Goal: Task Accomplishment & Management: Use online tool/utility

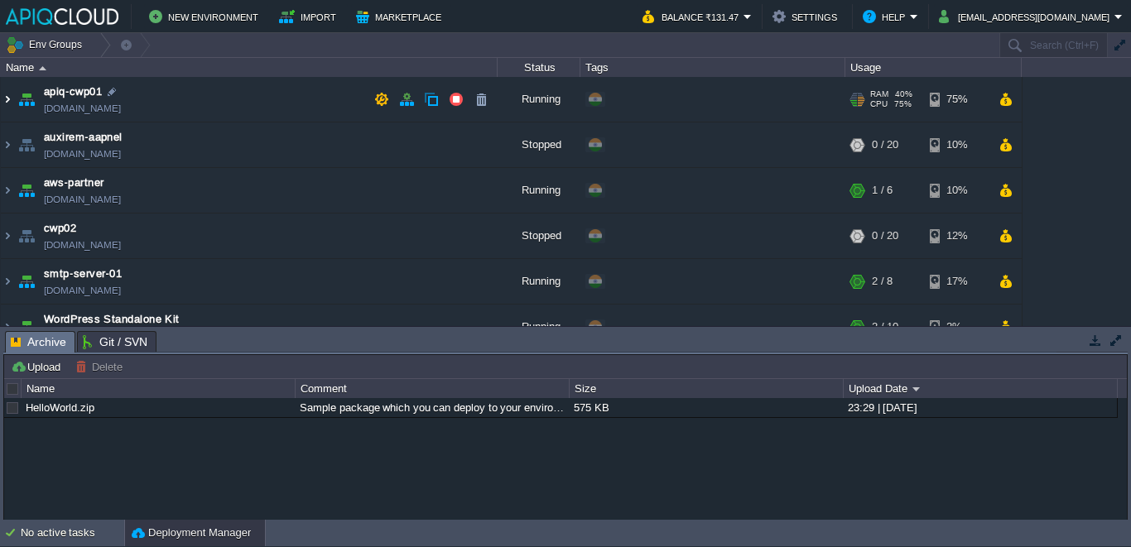
click at [7, 99] on img at bounding box center [7, 99] width 13 height 45
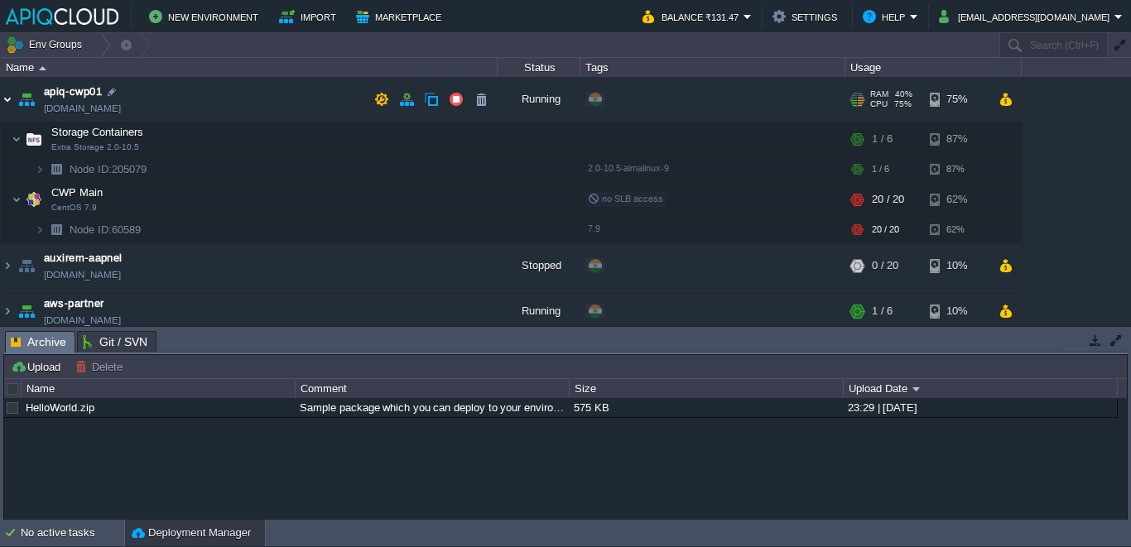
click at [7, 99] on img at bounding box center [7, 99] width 13 height 45
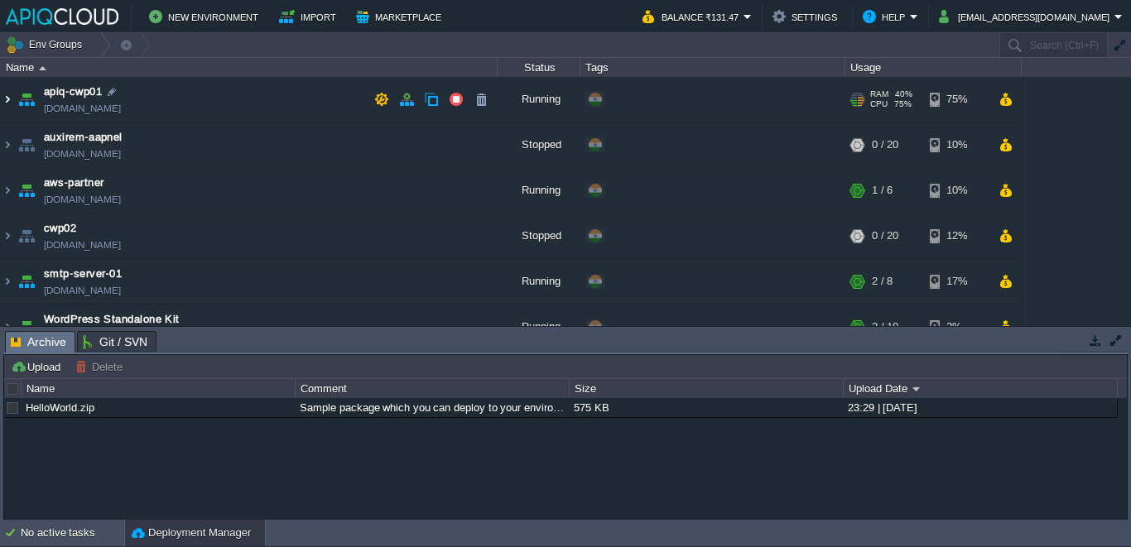
click at [7, 99] on img at bounding box center [7, 99] width 13 height 45
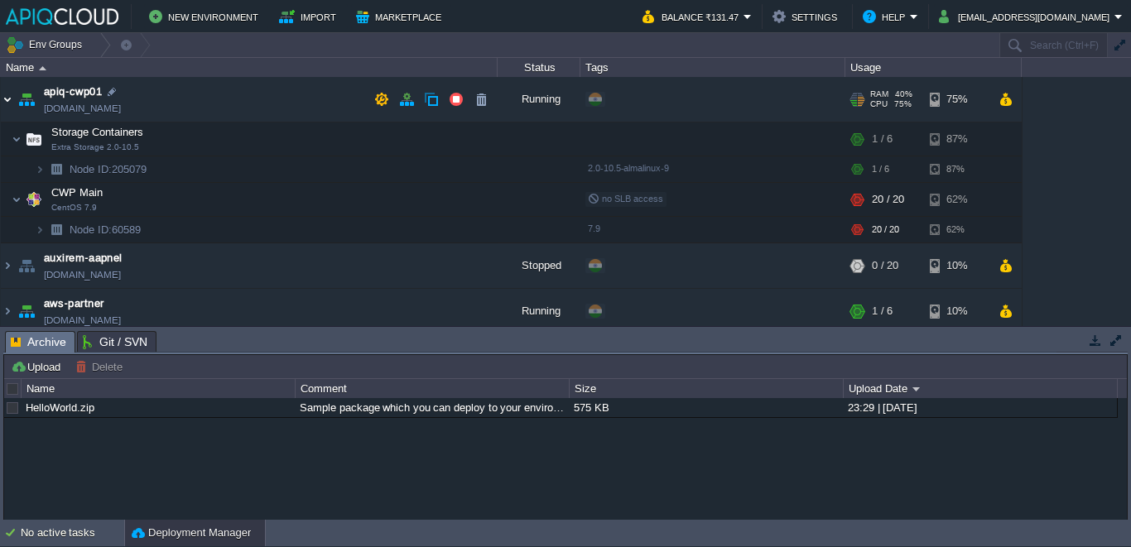
click at [7, 99] on img at bounding box center [7, 99] width 13 height 45
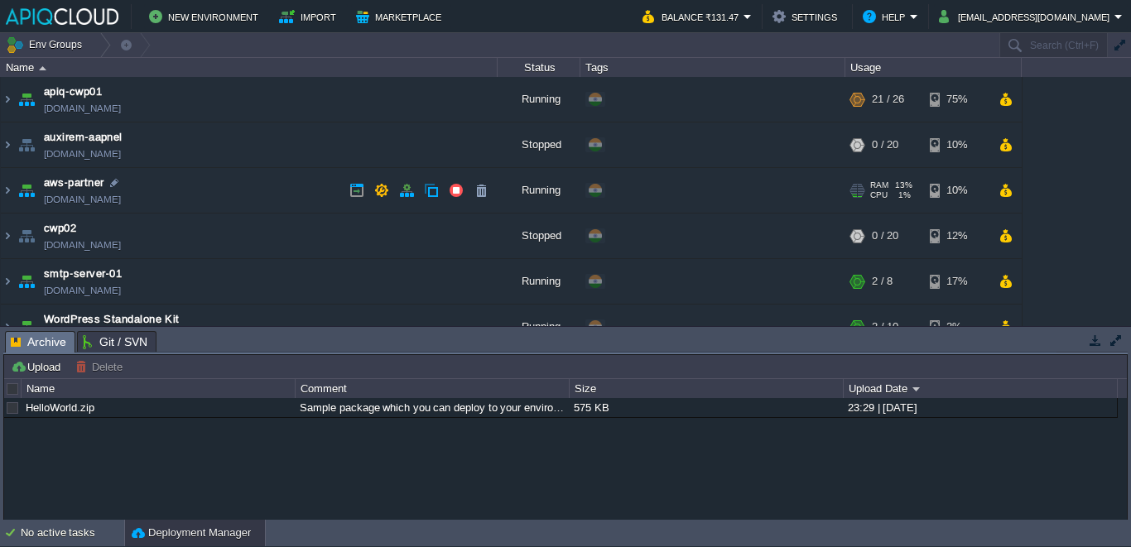
scroll to position [24, 0]
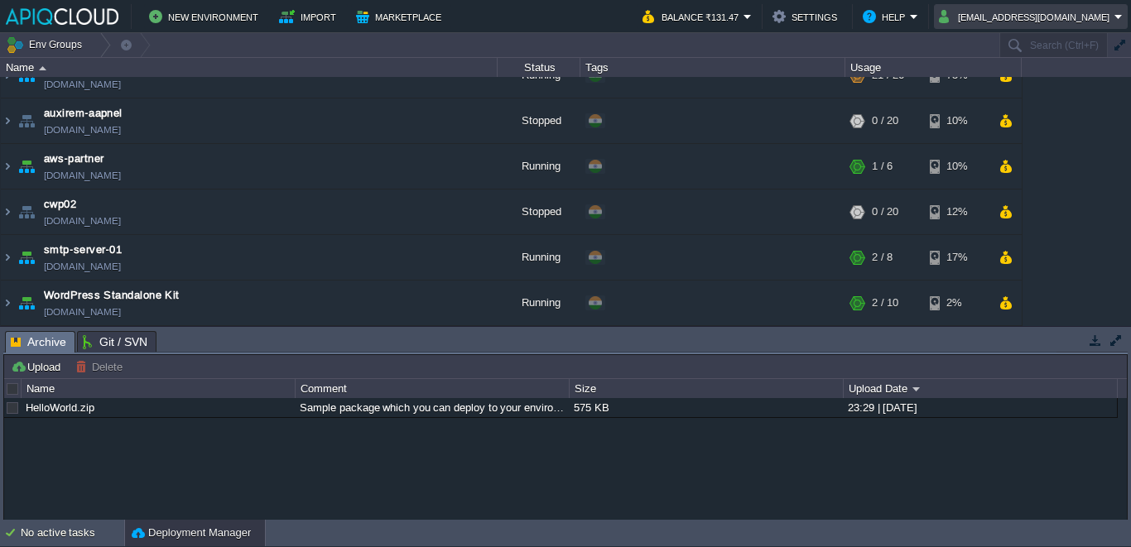
click at [1031, 4] on td "admin@apiqhost.com" at bounding box center [1031, 16] width 194 height 25
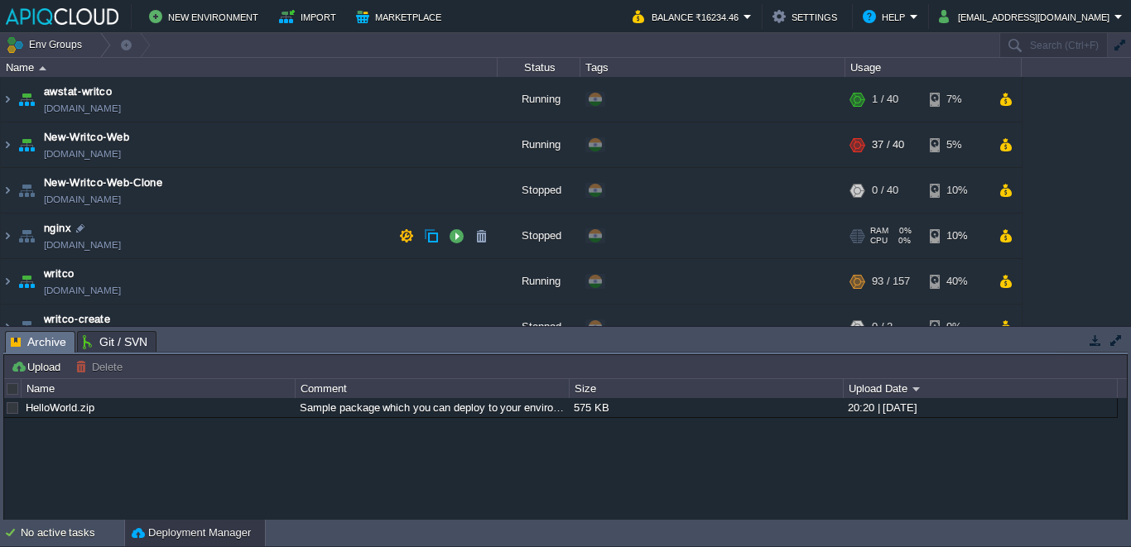
scroll to position [24, 0]
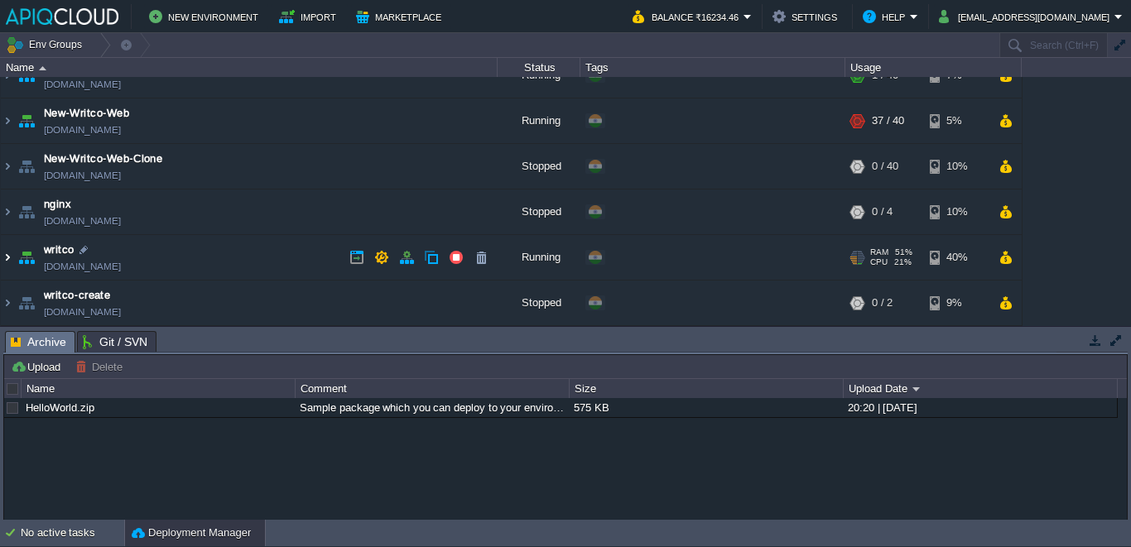
click at [4, 257] on img at bounding box center [7, 257] width 13 height 45
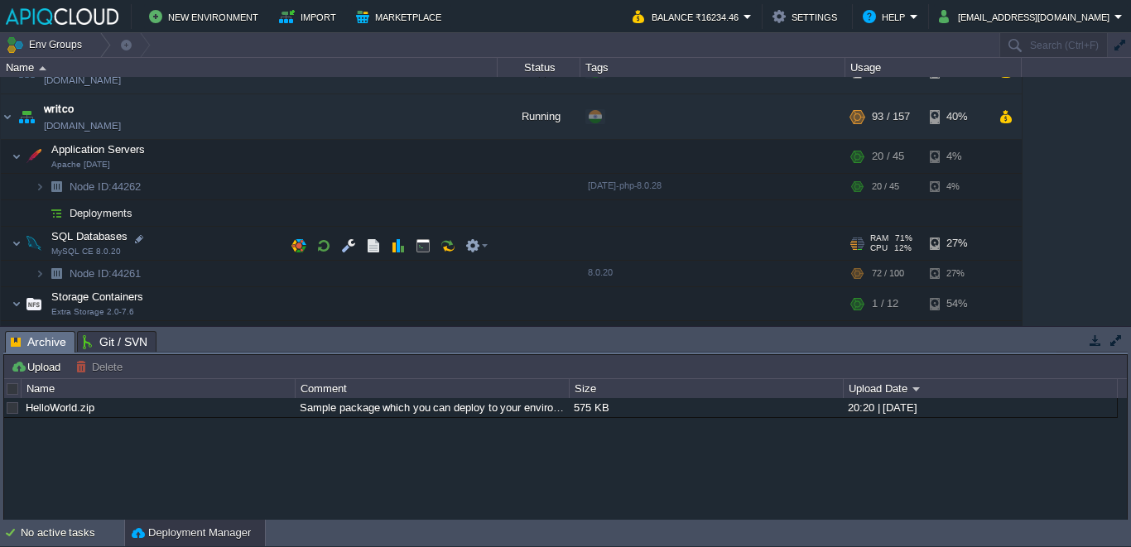
scroll to position [185, 0]
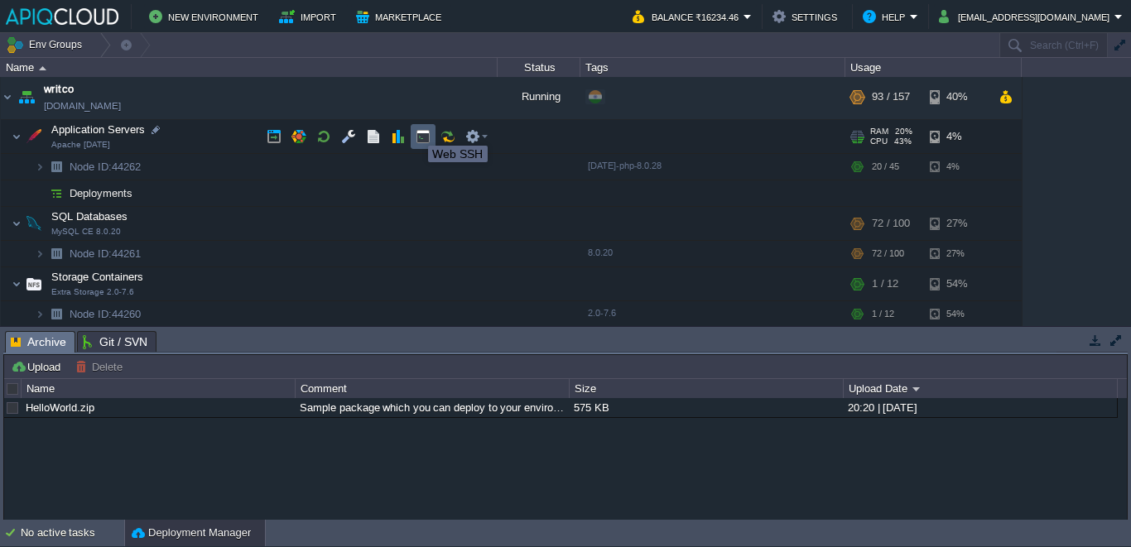
click at [422, 132] on button "button" at bounding box center [423, 136] width 15 height 15
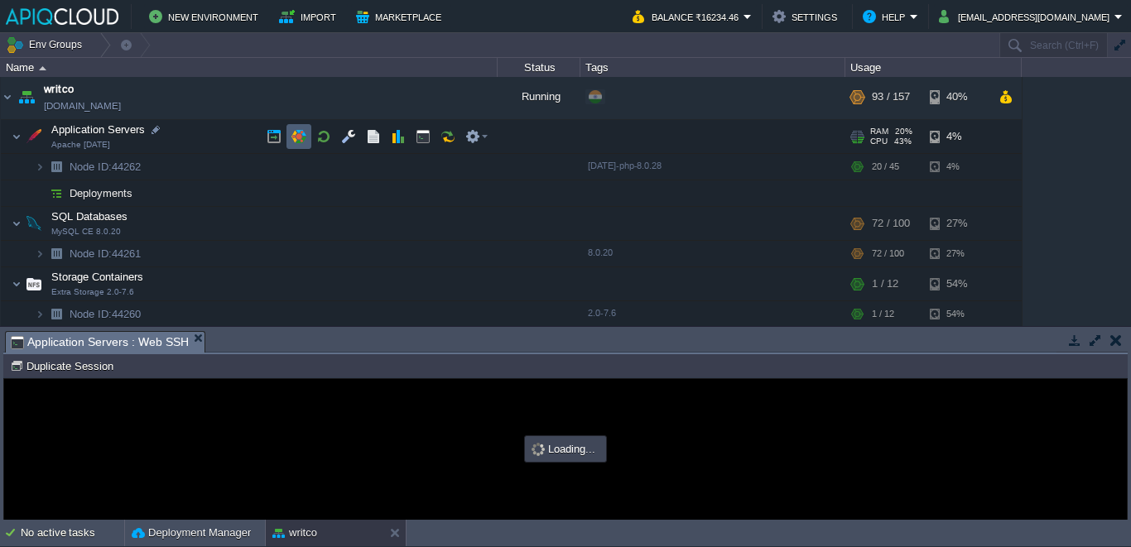
scroll to position [0, 0]
click at [308, 142] on td at bounding box center [298, 136] width 25 height 25
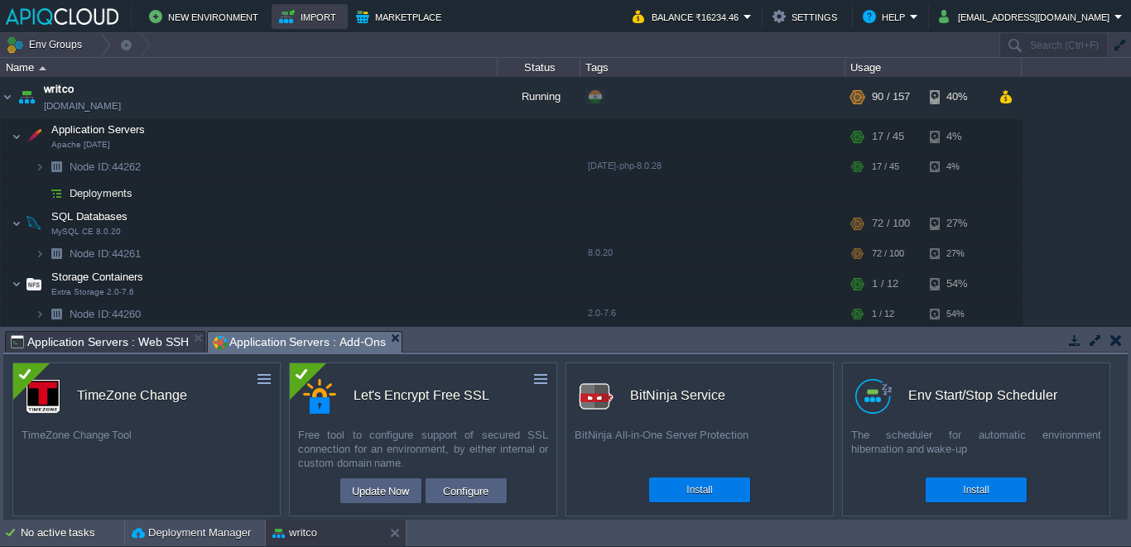
click at [329, 8] on button "Import" at bounding box center [310, 17] width 62 height 20
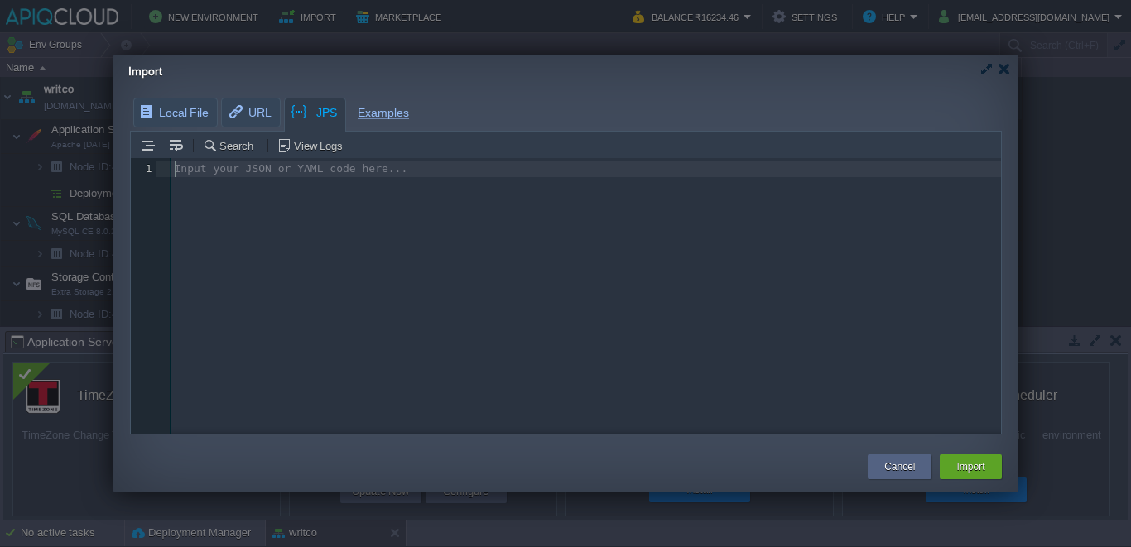
scroll to position [6, 0]
click at [318, 215] on div "Input your JSON or YAML code here... 1 1 ​" at bounding box center [578, 308] width 895 height 301
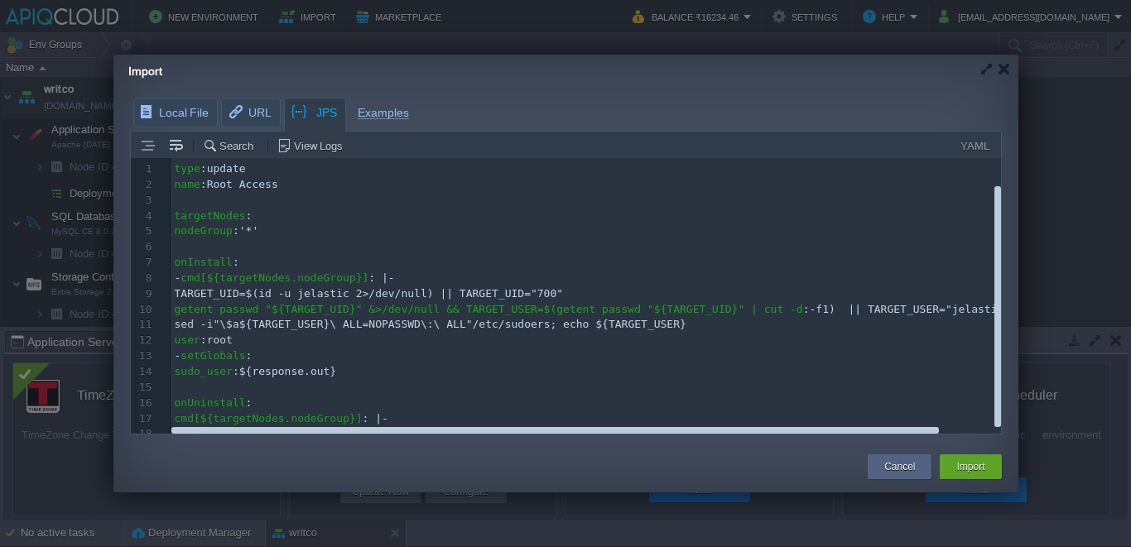
scroll to position [34, 0]
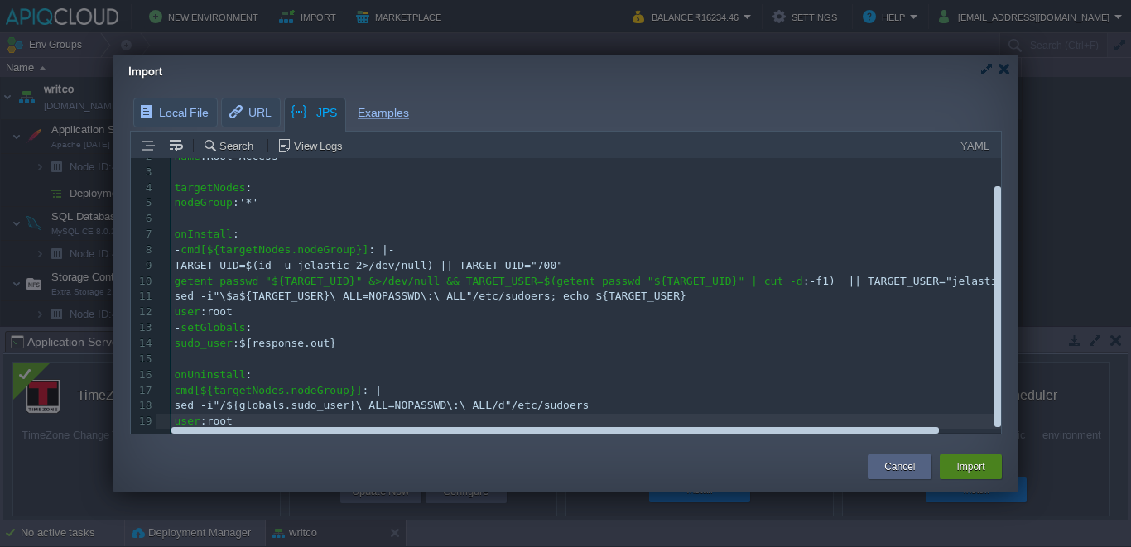
click at [973, 465] on button "Import" at bounding box center [970, 467] width 28 height 17
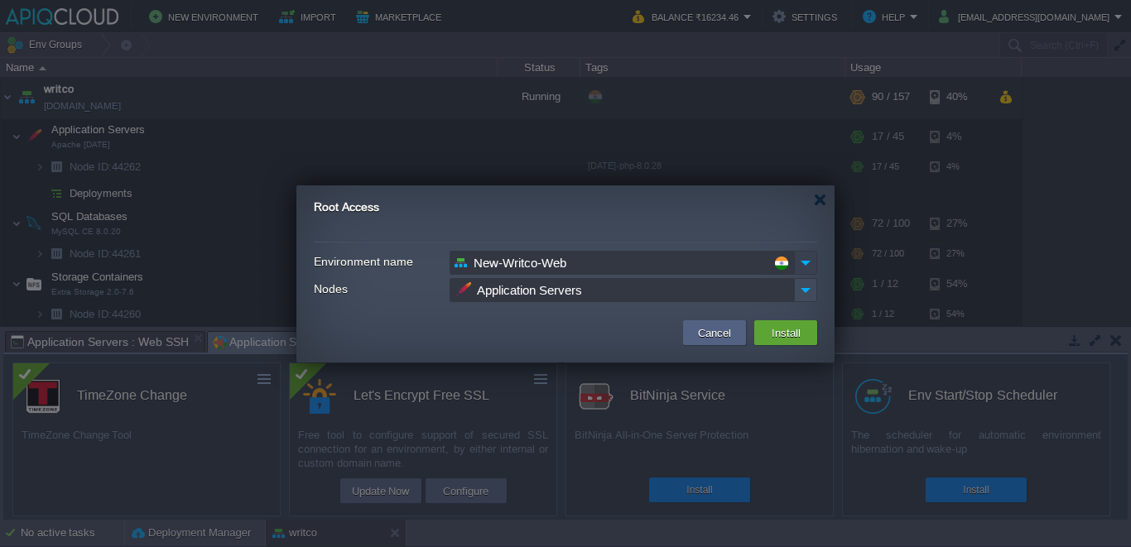
click at [806, 260] on img at bounding box center [805, 263] width 23 height 24
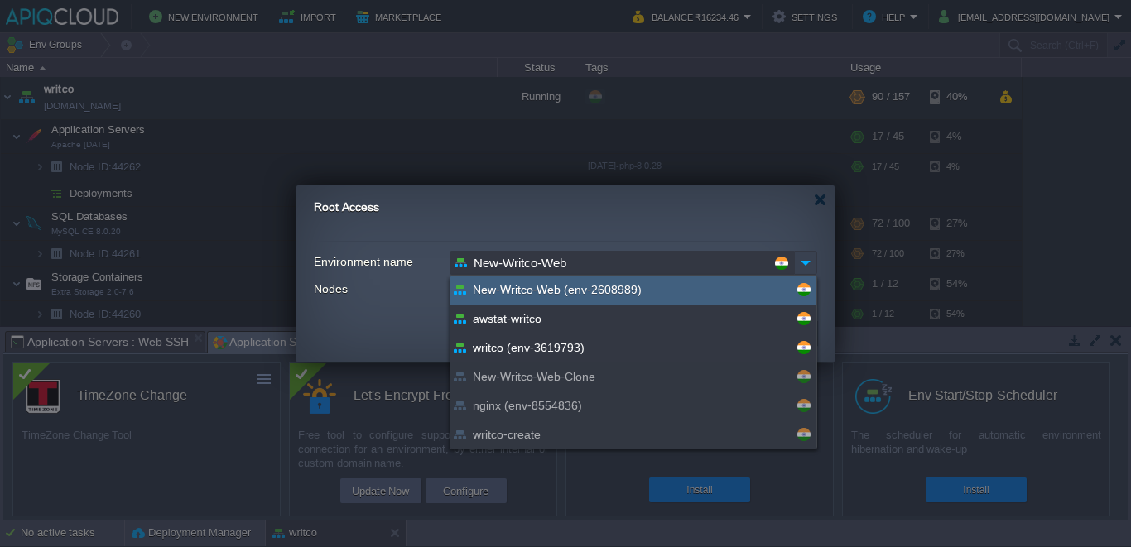
click at [806, 260] on img at bounding box center [805, 263] width 23 height 24
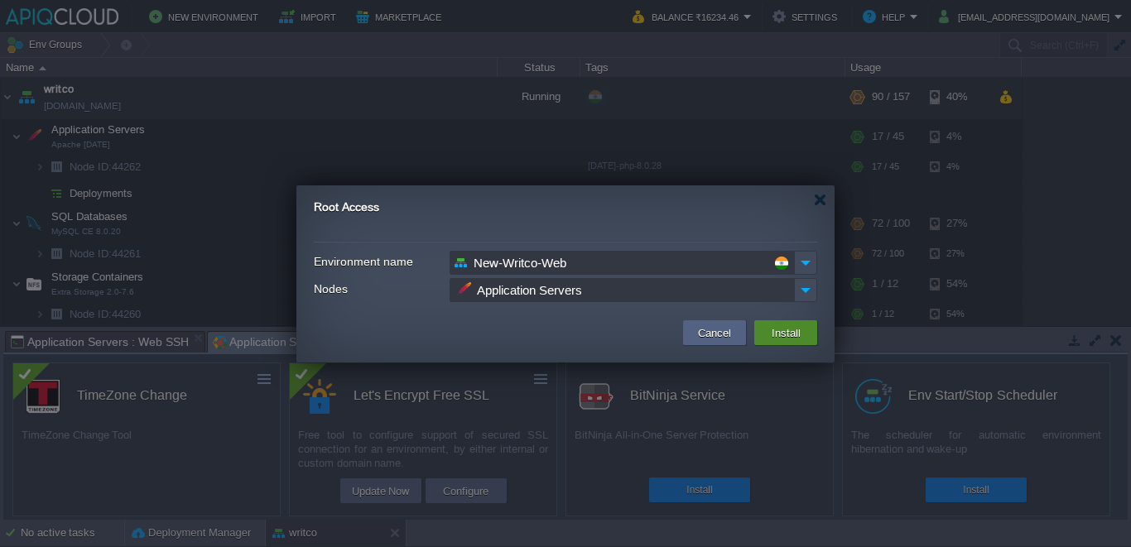
click at [802, 325] on button "Install" at bounding box center [786, 333] width 39 height 20
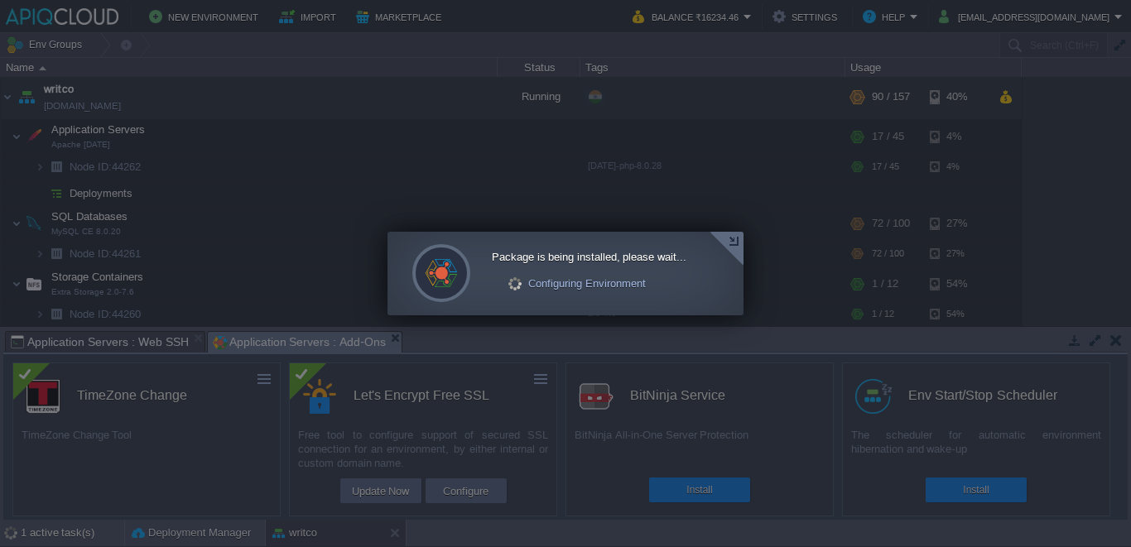
click at [735, 243] on div at bounding box center [726, 249] width 34 height 34
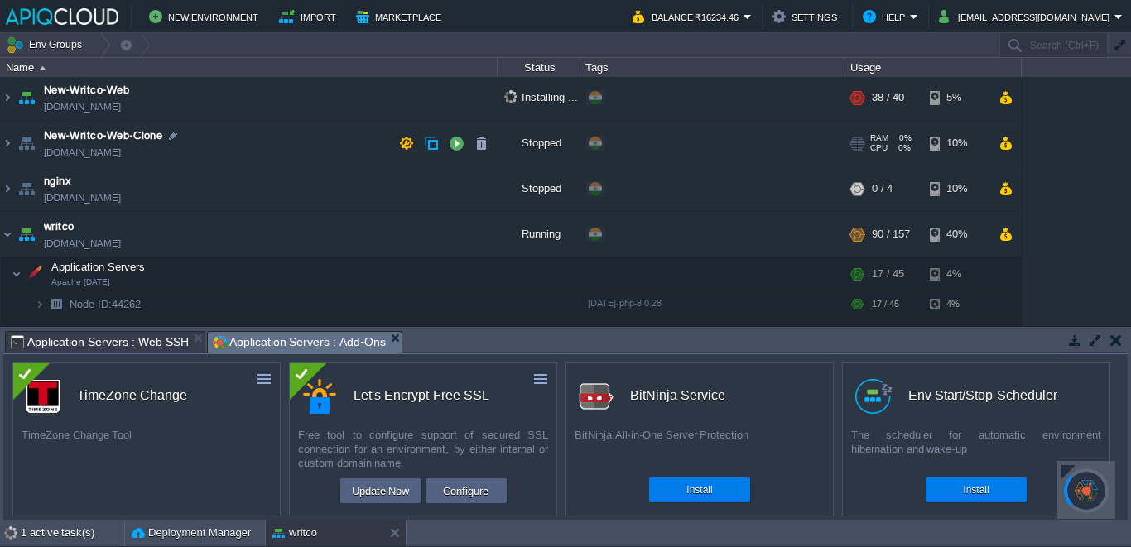
scroll to position [0, 0]
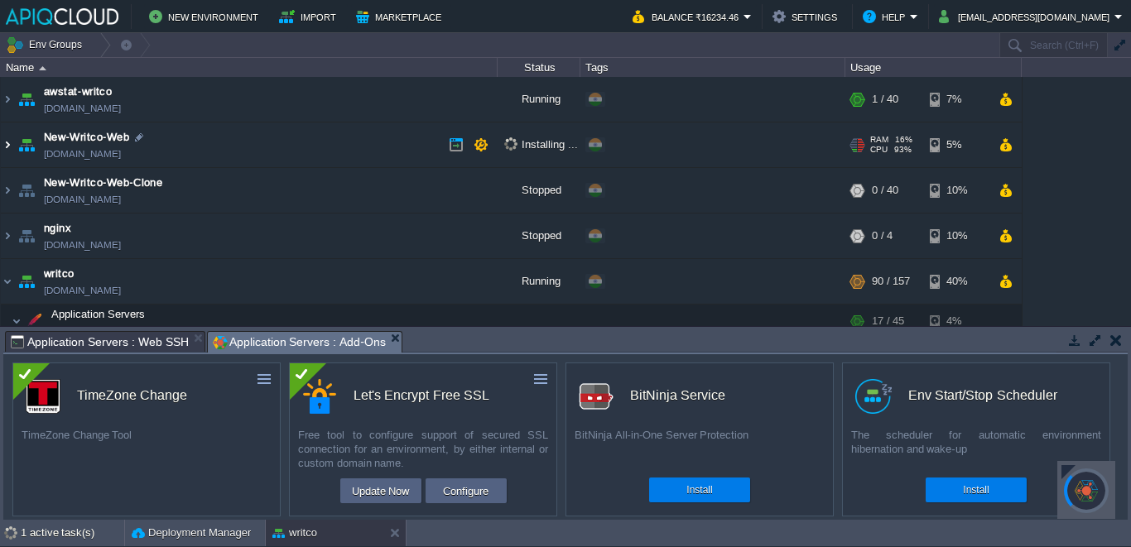
click at [10, 150] on img at bounding box center [7, 145] width 13 height 45
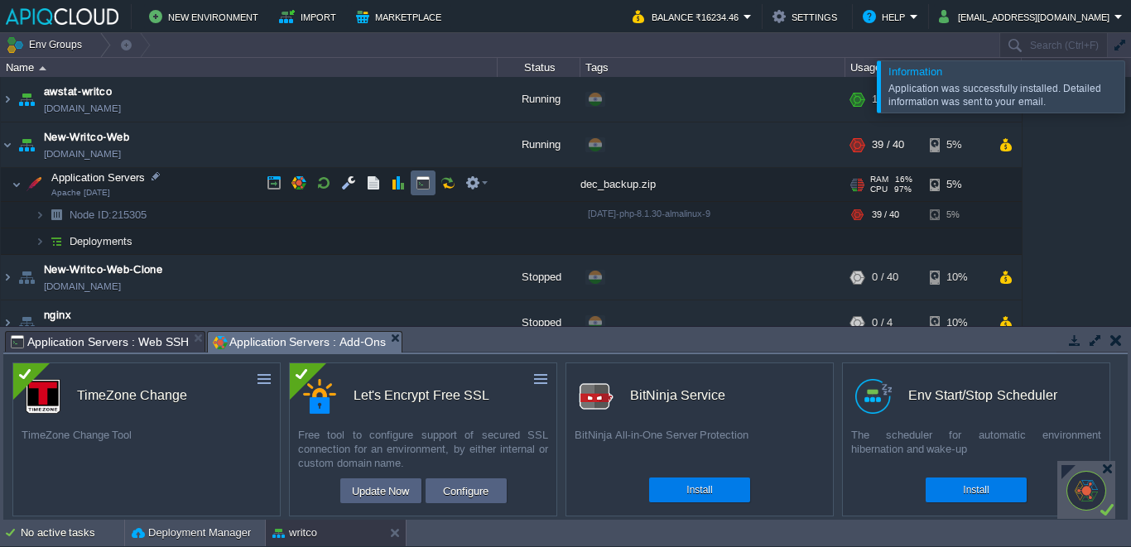
click at [414, 176] on td at bounding box center [423, 183] width 25 height 25
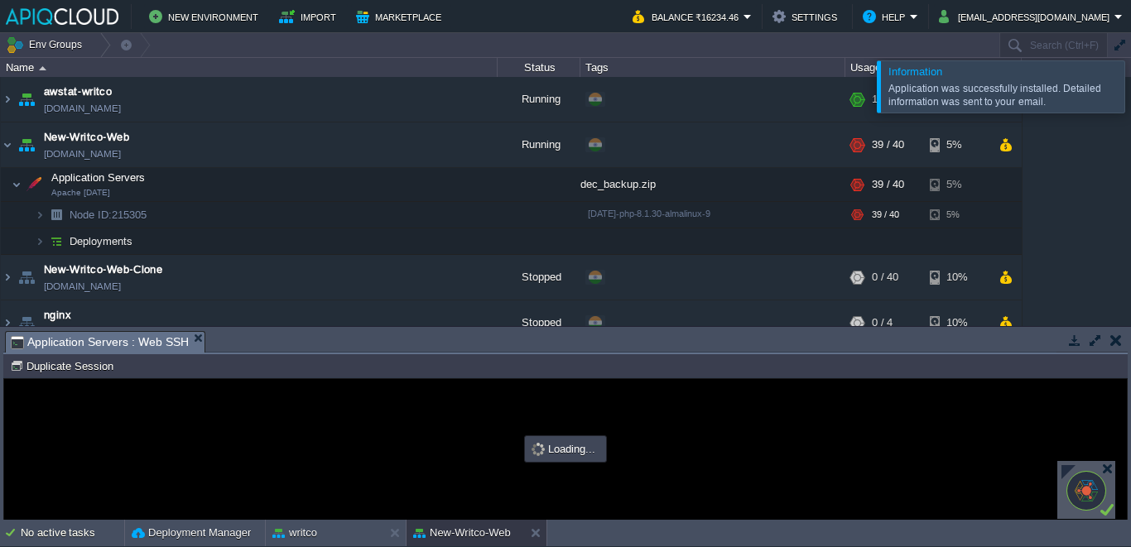
type input "#000000"
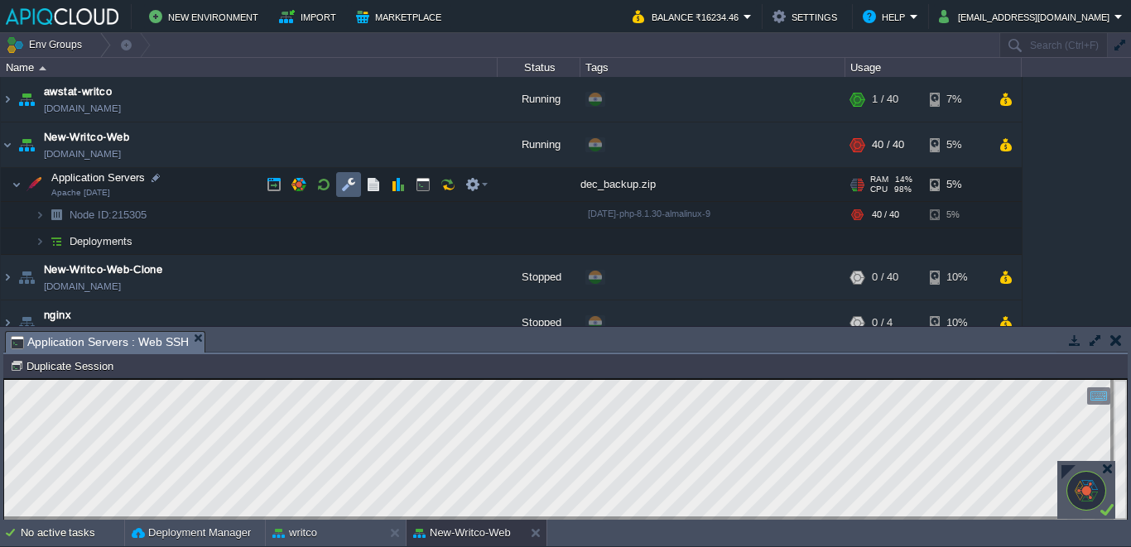
click at [356, 180] on td at bounding box center [348, 184] width 25 height 25
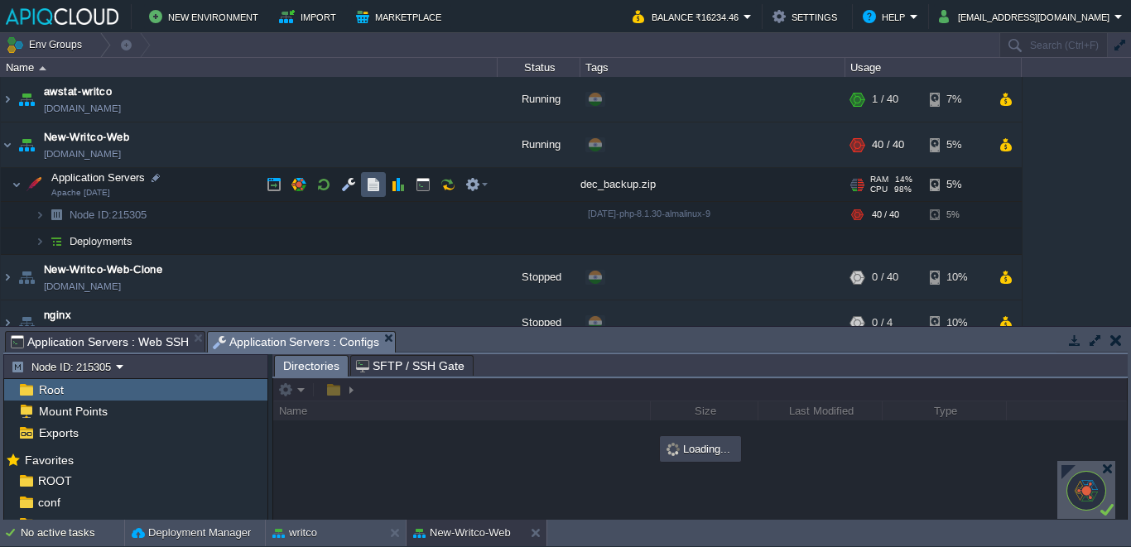
click at [373, 181] on button "button" at bounding box center [373, 184] width 15 height 15
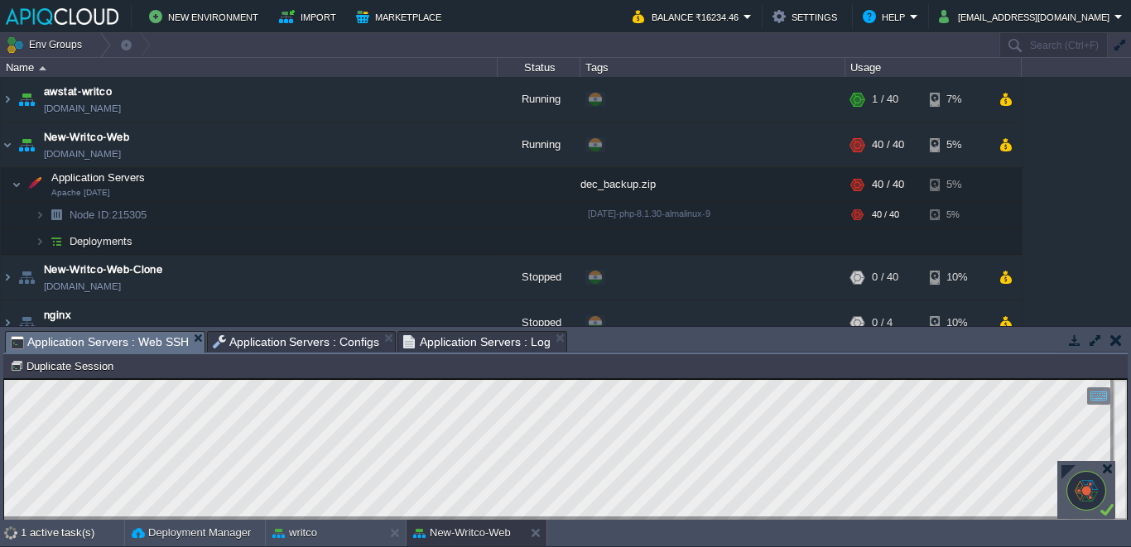
click at [147, 350] on span "Application Servers : Web SSH" at bounding box center [100, 342] width 178 height 21
click at [96, 363] on button "Duplicate Session" at bounding box center [64, 365] width 108 height 15
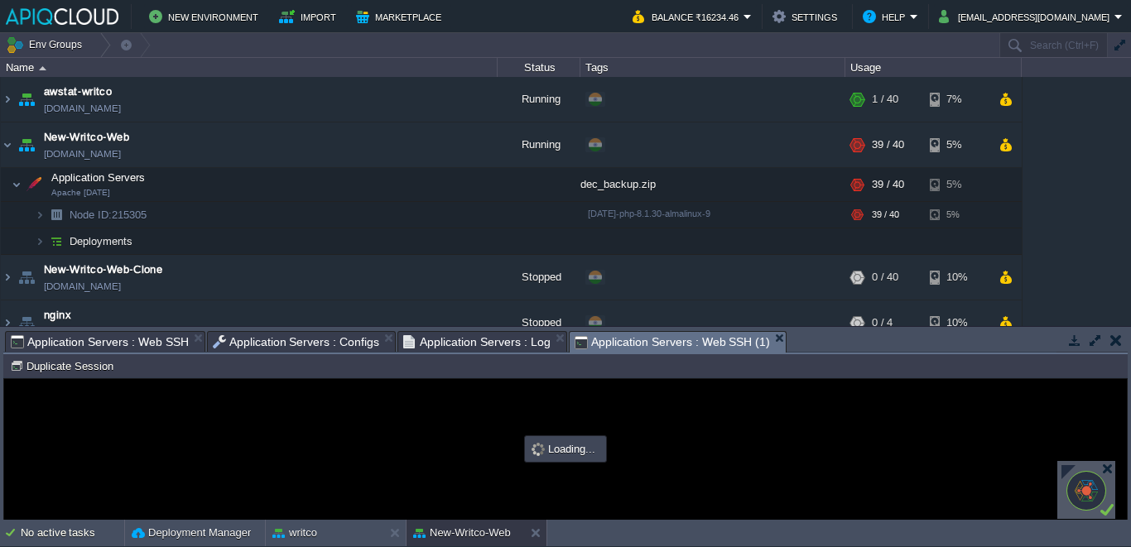
type input "#000000"
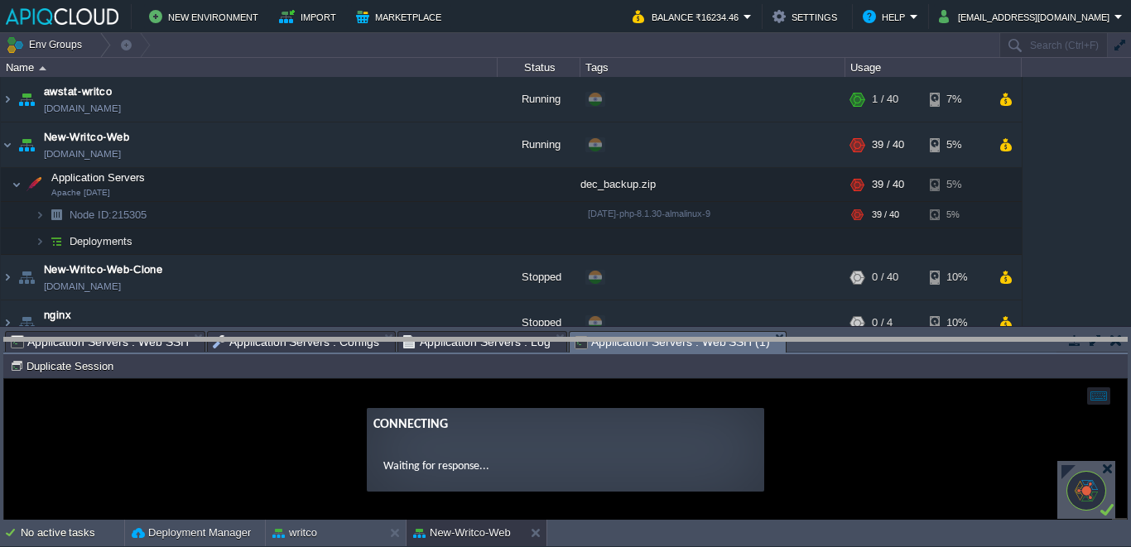
drag, startPoint x: 599, startPoint y: 333, endPoint x: 346, endPoint y: 325, distance: 253.5
click at [346, 325] on body "New Environment Import Marketplace Bonus ₹0.00 Upgrade Account Balance ₹16234.4…" at bounding box center [565, 273] width 1131 height 547
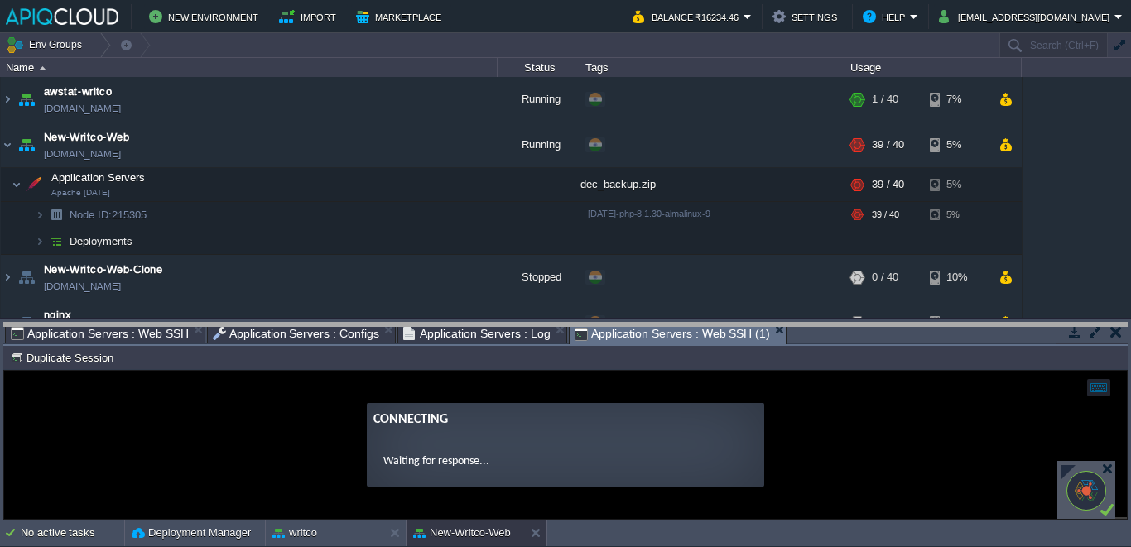
drag, startPoint x: 608, startPoint y: 330, endPoint x: 445, endPoint y: 316, distance: 164.5
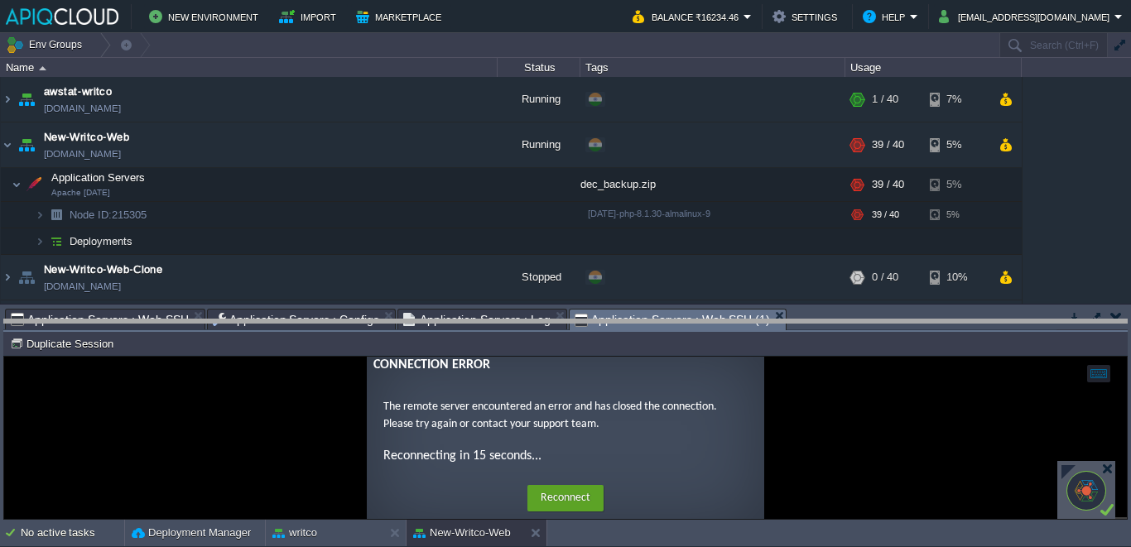
drag, startPoint x: 594, startPoint y: 320, endPoint x: 490, endPoint y: 320, distance: 104.3
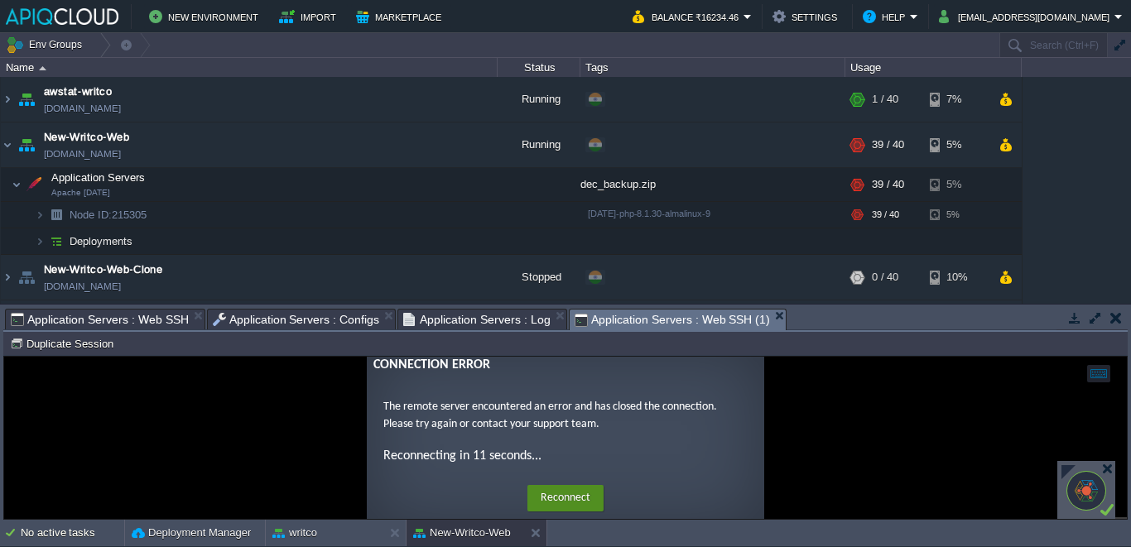
click at [575, 503] on button "Reconnect" at bounding box center [565, 498] width 76 height 26
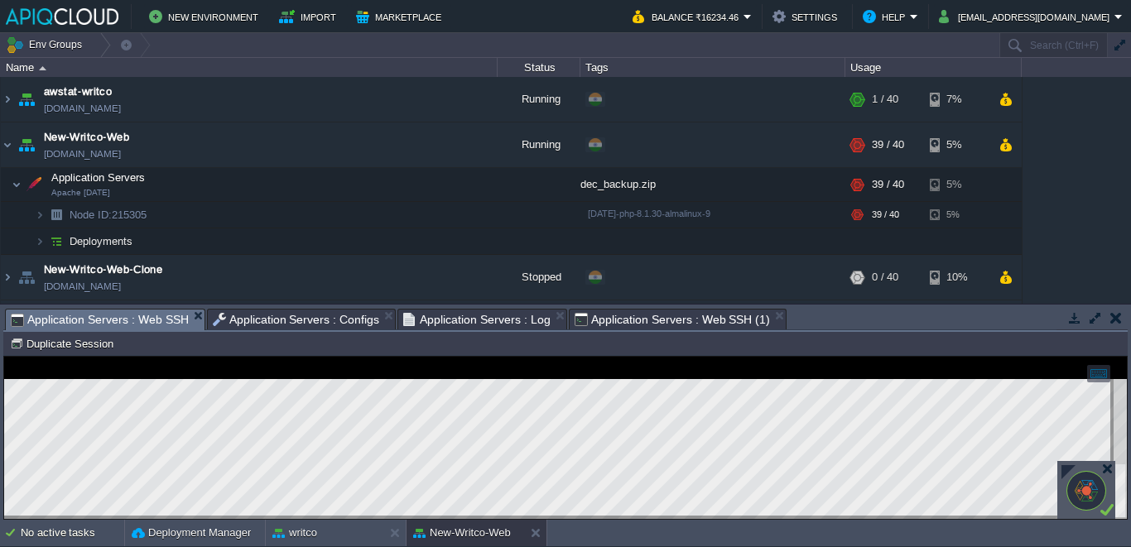
click at [151, 321] on span "Application Servers : Web SSH" at bounding box center [100, 320] width 178 height 21
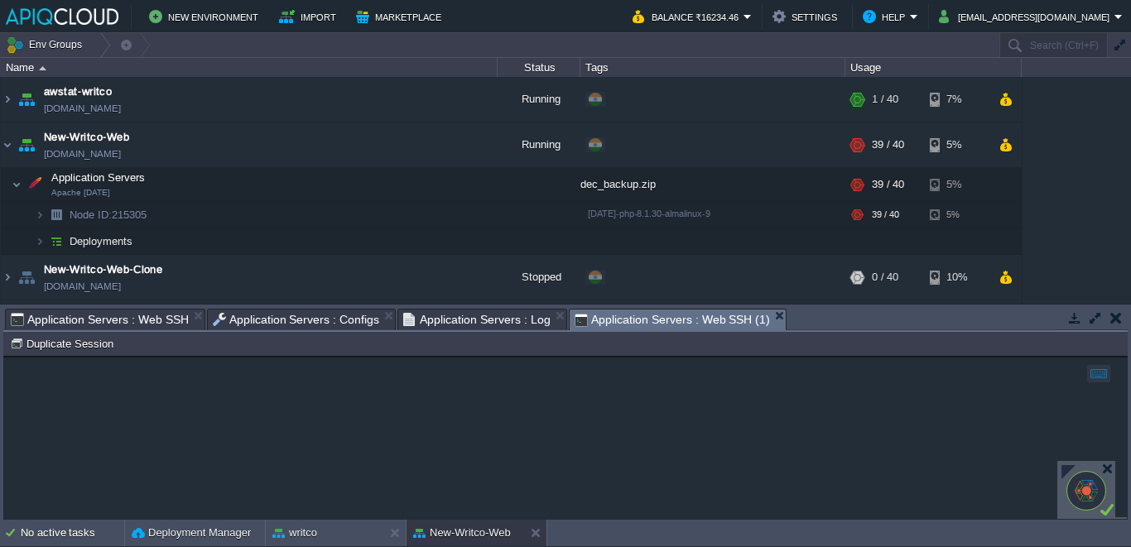
click at [632, 319] on span "Application Servers : Web SSH (1)" at bounding box center [672, 320] width 195 height 21
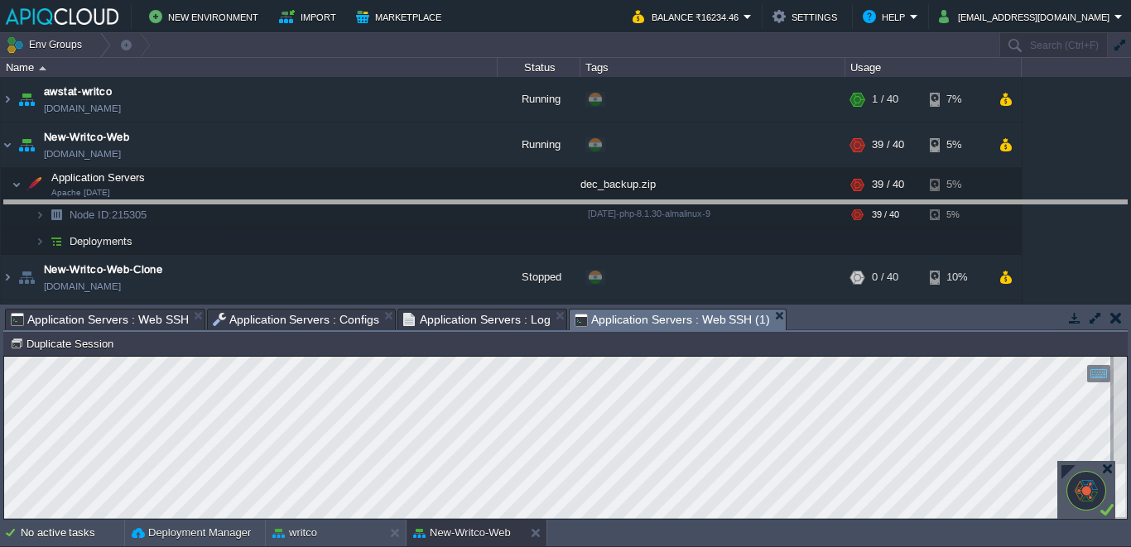
drag, startPoint x: 866, startPoint y: 328, endPoint x: 863, endPoint y: 219, distance: 109.3
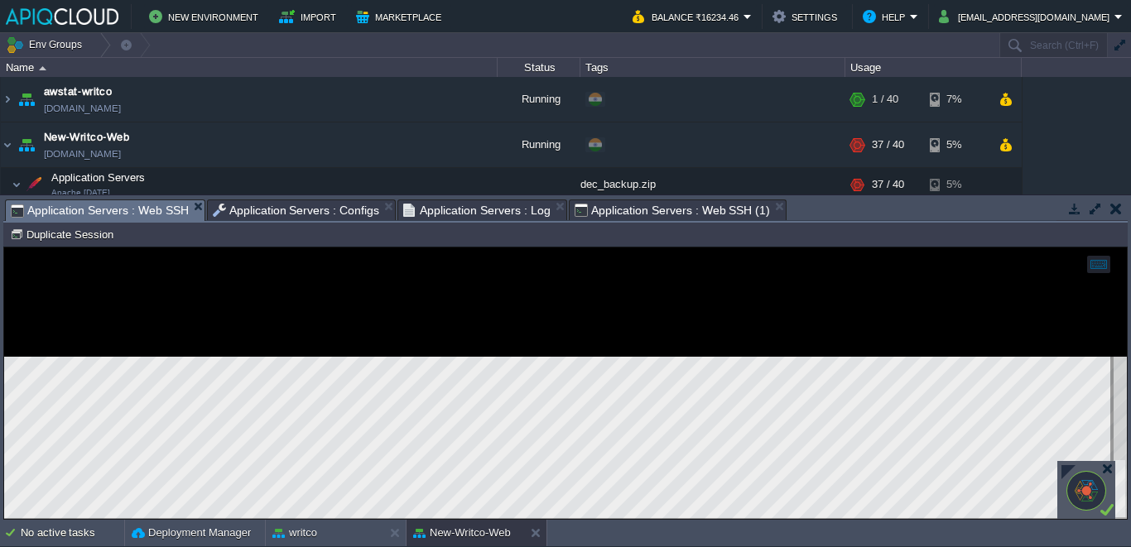
click at [145, 208] on span "Application Servers : Web SSH" at bounding box center [100, 210] width 178 height 21
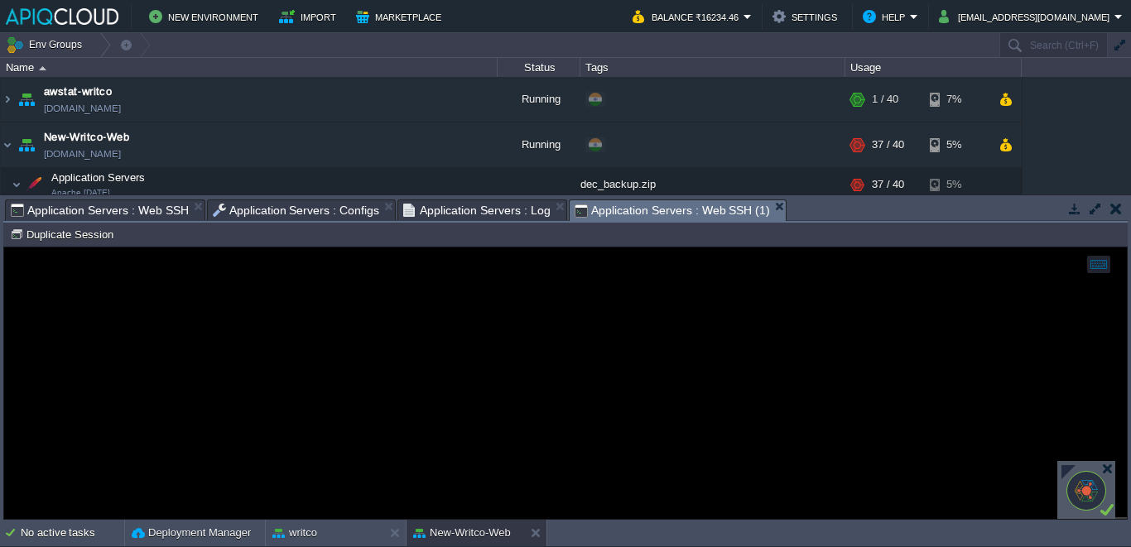
click at [632, 210] on span "Application Servers : Web SSH (1)" at bounding box center [672, 210] width 195 height 21
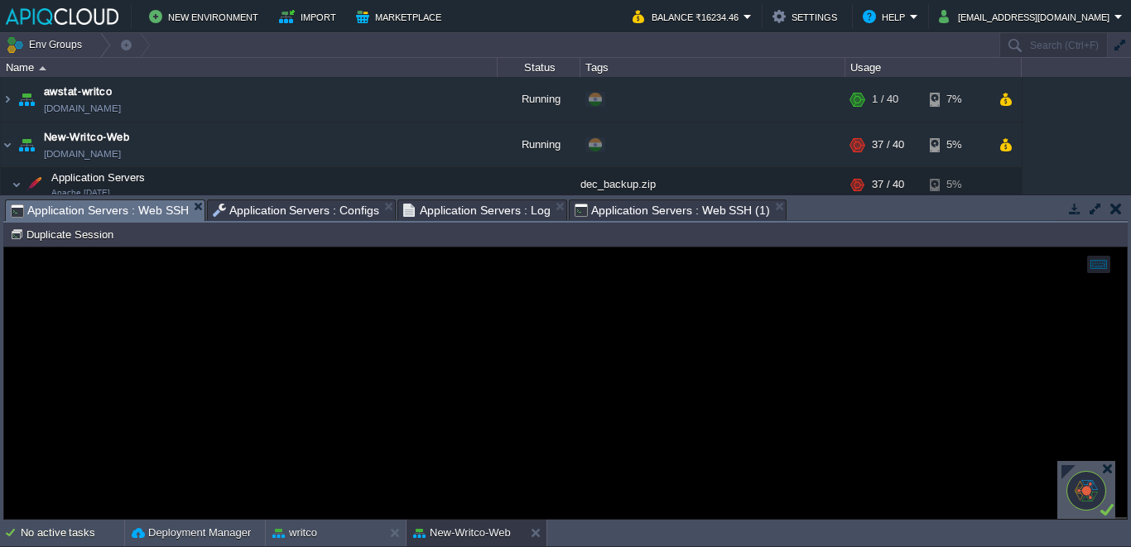
click at [153, 202] on span "Application Servers : Web SSH" at bounding box center [100, 210] width 178 height 21
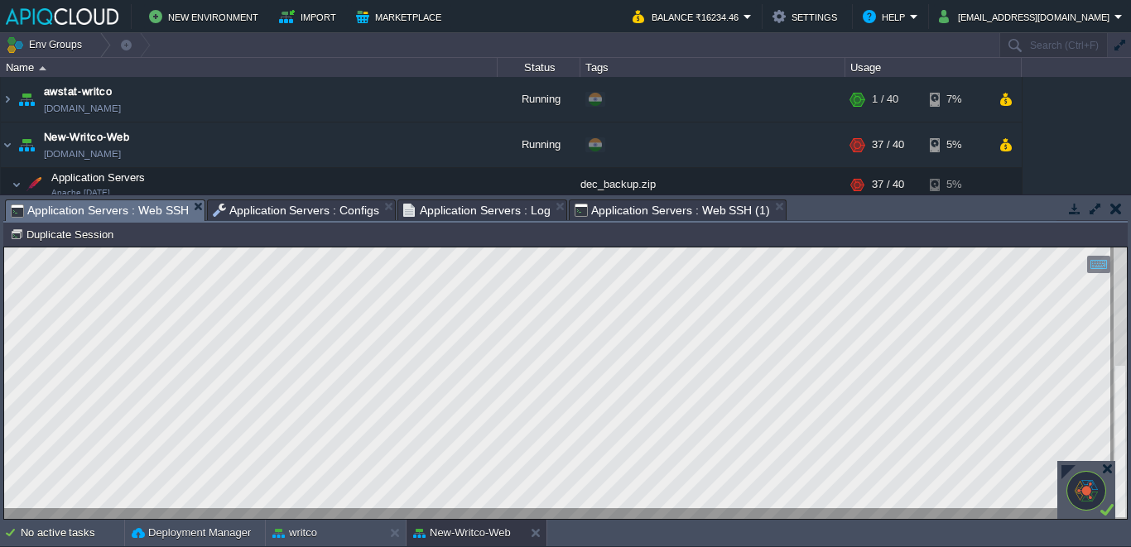
click at [671, 218] on span "Application Servers : Web SSH (1)" at bounding box center [672, 210] width 195 height 20
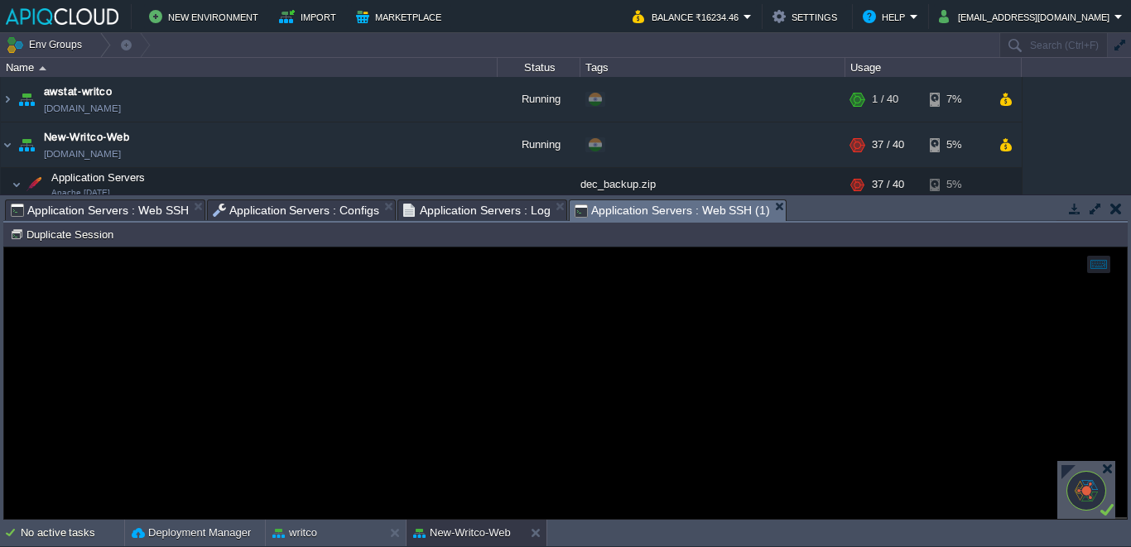
click at [155, 210] on span "Application Servers : Web SSH" at bounding box center [100, 210] width 178 height 20
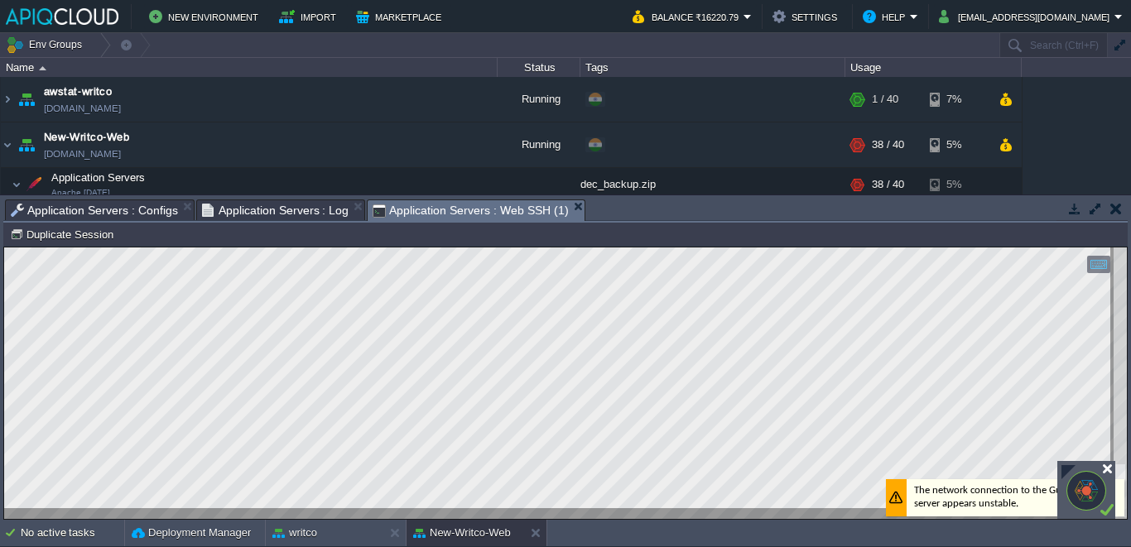
click at [1106, 470] on div at bounding box center [1107, 469] width 12 height 12
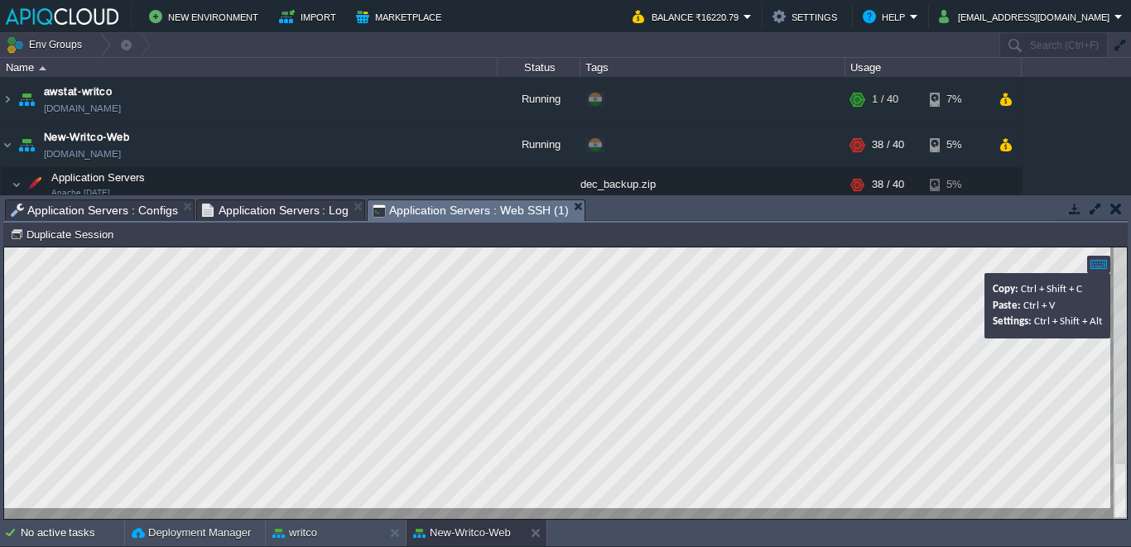
click at [1103, 258] on div at bounding box center [1098, 264] width 23 height 17
click at [1098, 262] on div at bounding box center [1098, 264] width 23 height 17
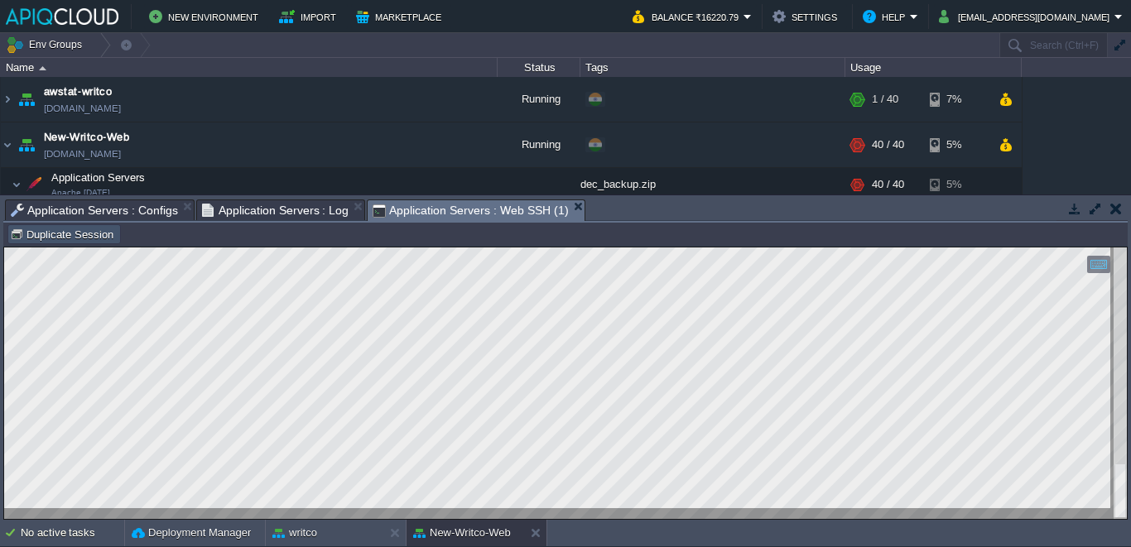
click at [43, 241] on button "Duplicate Session" at bounding box center [64, 234] width 108 height 15
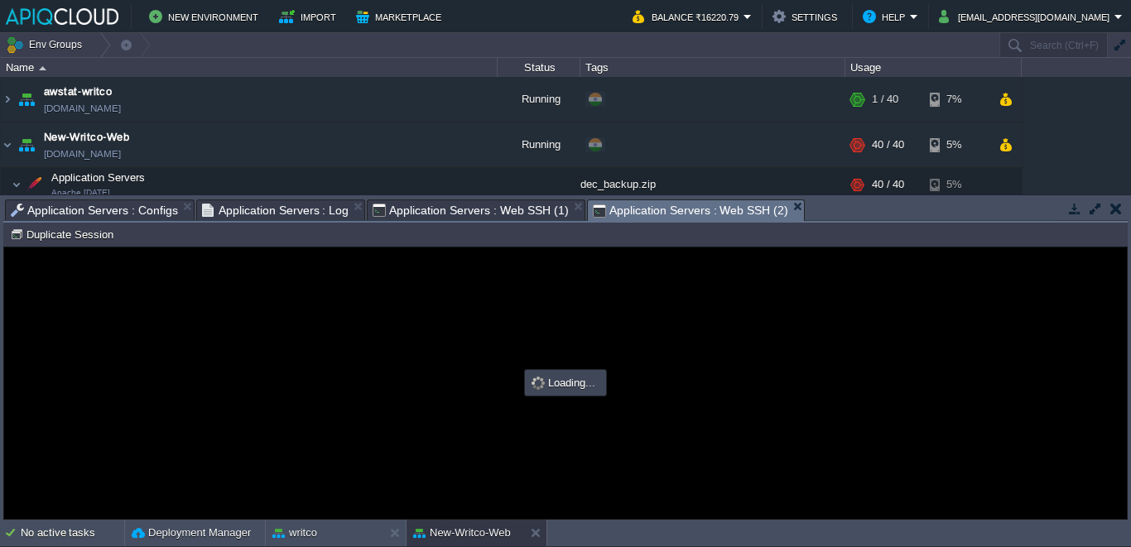
type input "#000000"
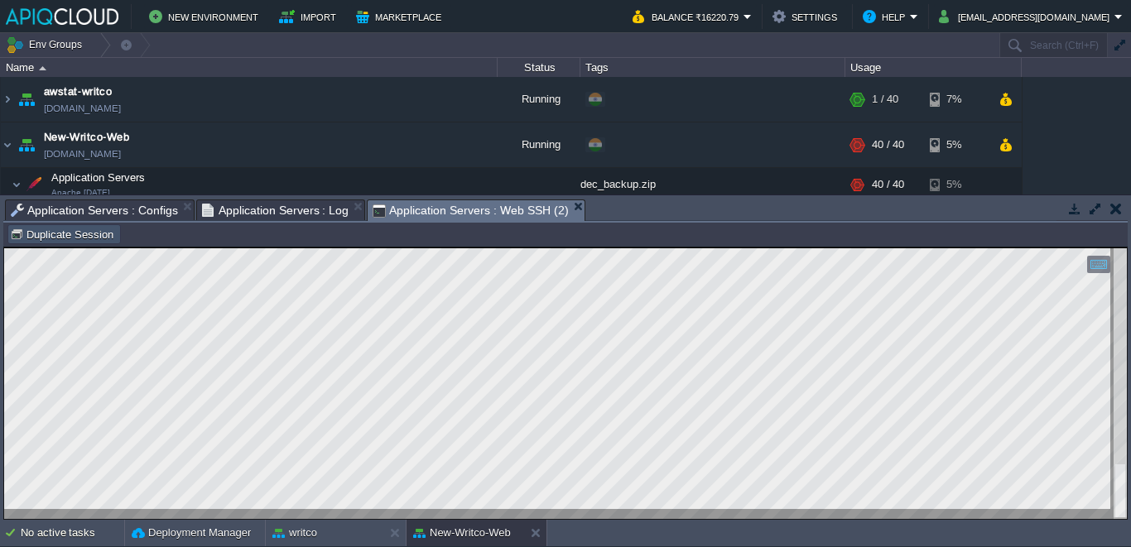
click at [104, 235] on button "Duplicate Session" at bounding box center [64, 234] width 108 height 15
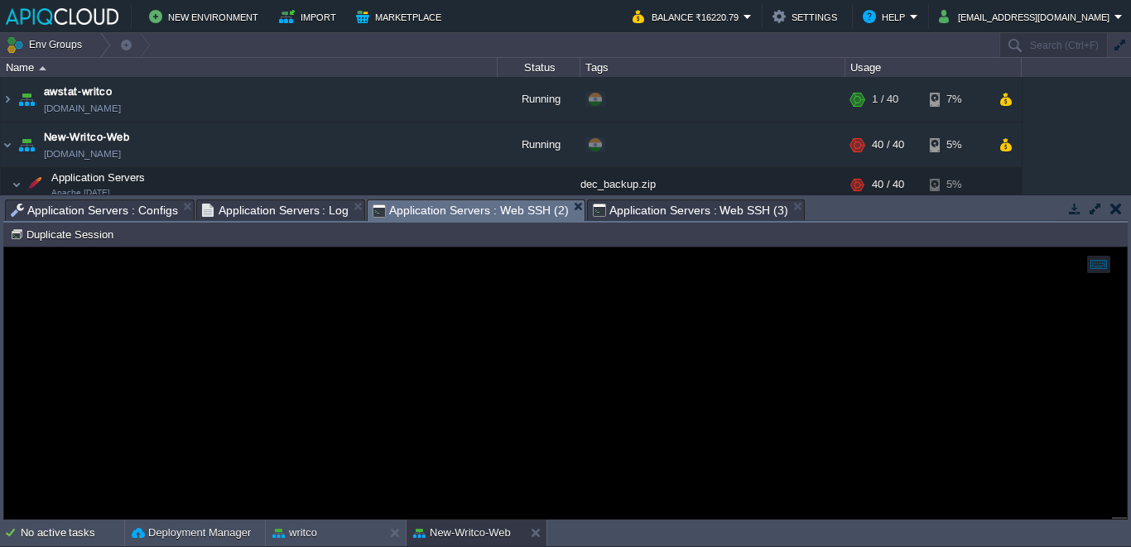
click at [567, 213] on em "Application Servers : Web SSH (2)" at bounding box center [478, 210] width 211 height 21
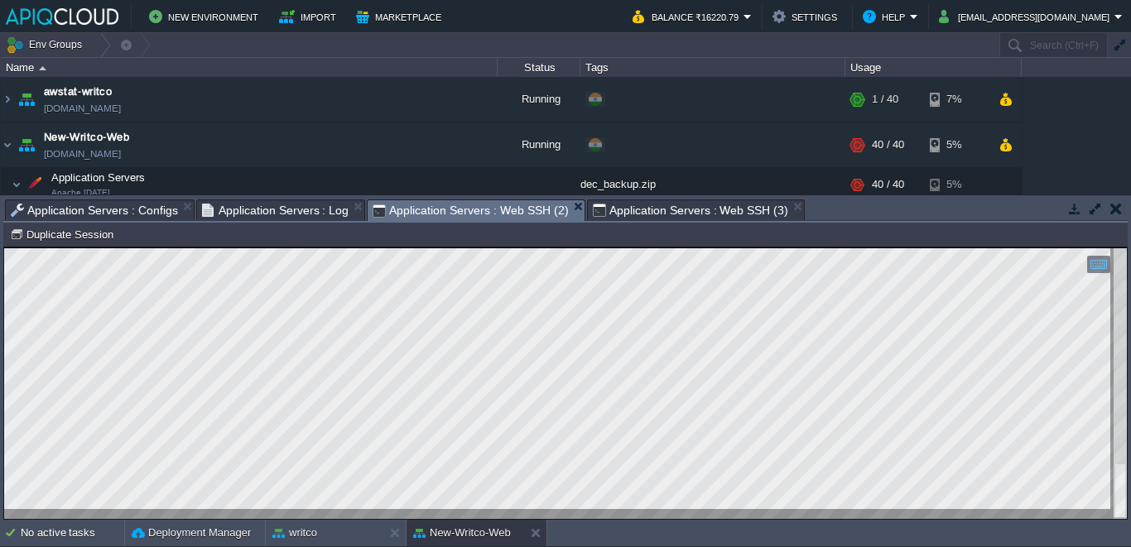
type input "#000000"
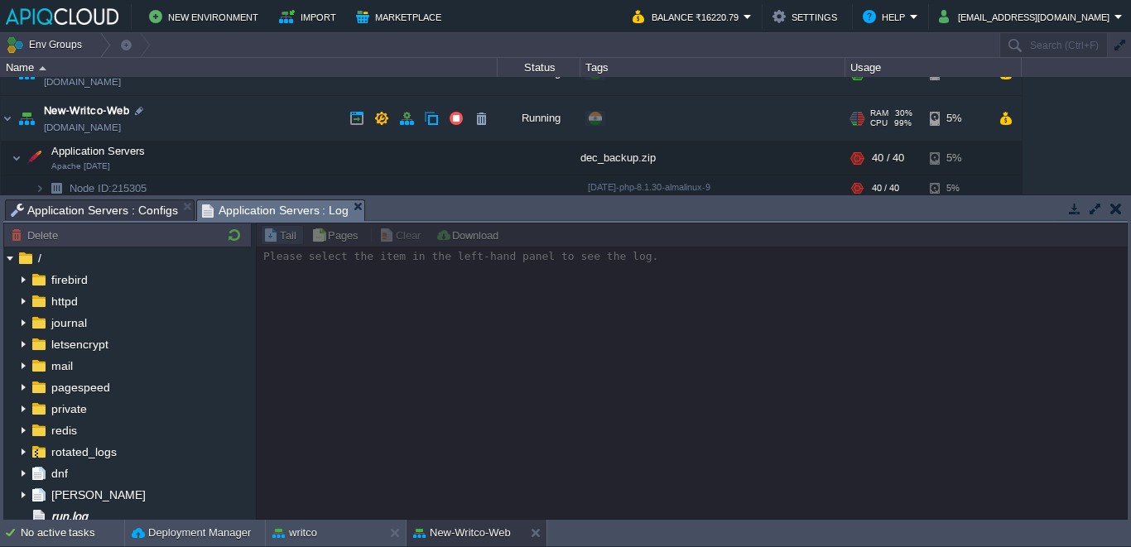
scroll to position [38, 0]
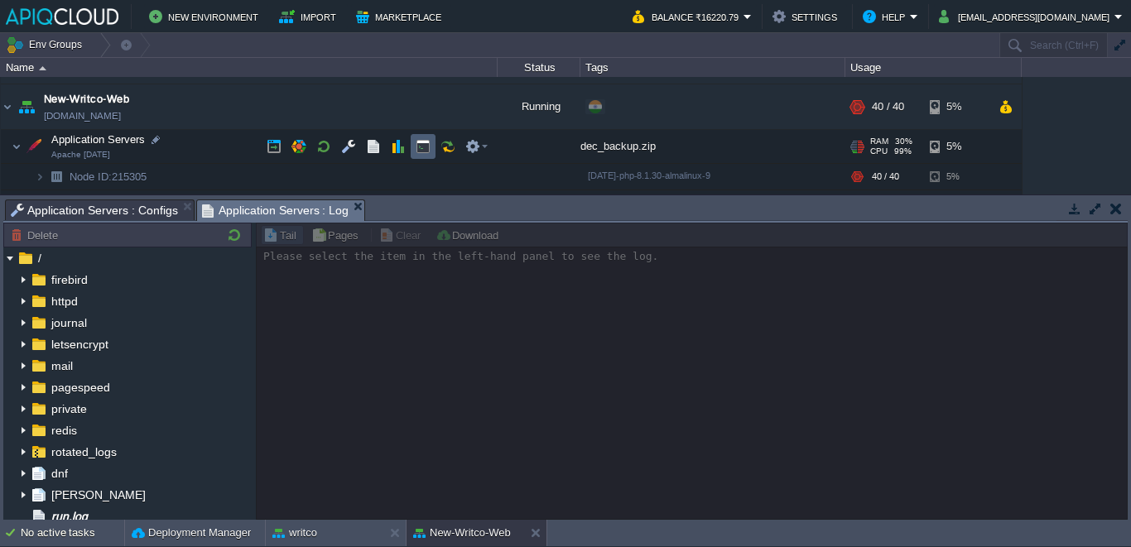
click at [416, 157] on td at bounding box center [423, 146] width 25 height 25
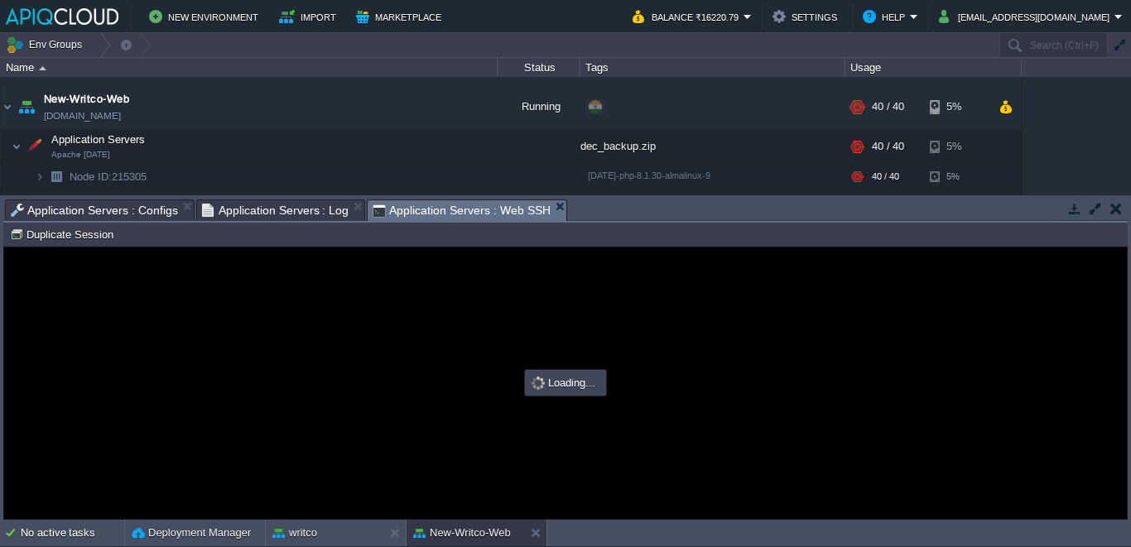
click at [454, 360] on div at bounding box center [565, 384] width 1123 height 272
type input "#000000"
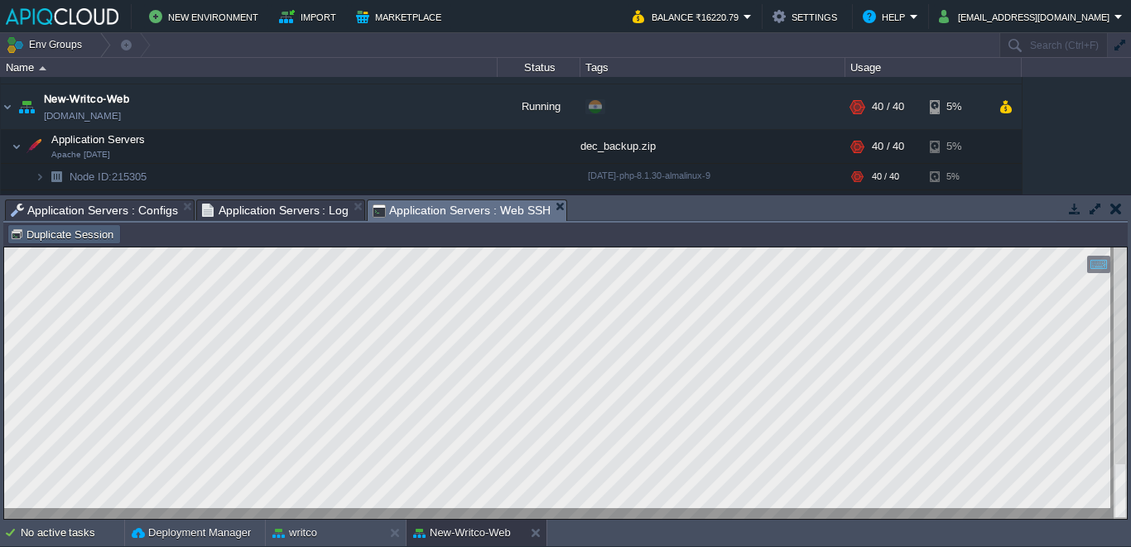
click at [38, 229] on button "Duplicate Session" at bounding box center [64, 234] width 108 height 15
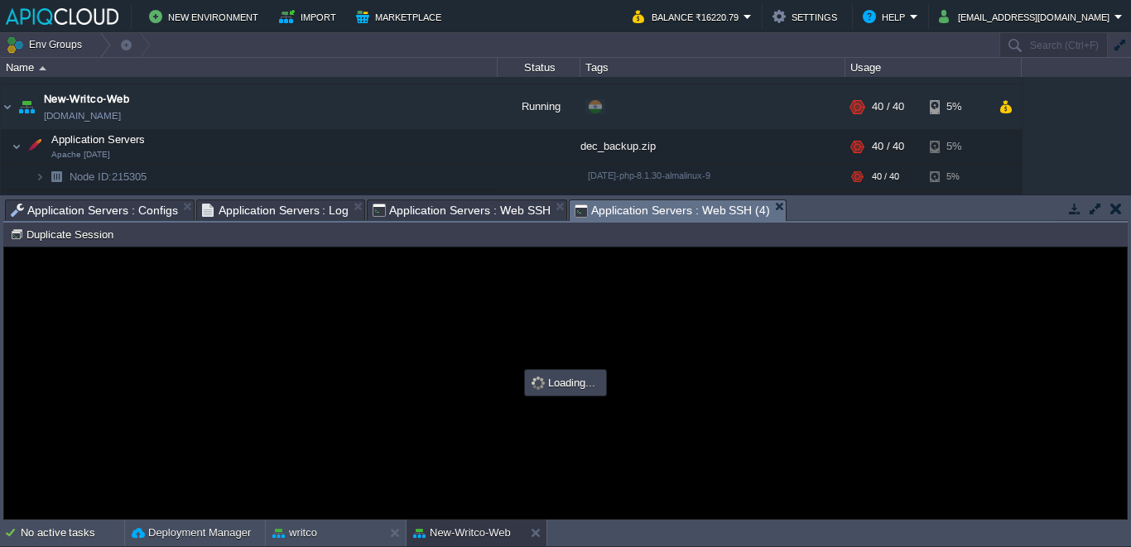
click at [559, 212] on em "Application Servers : Web SSH" at bounding box center [470, 210] width 194 height 20
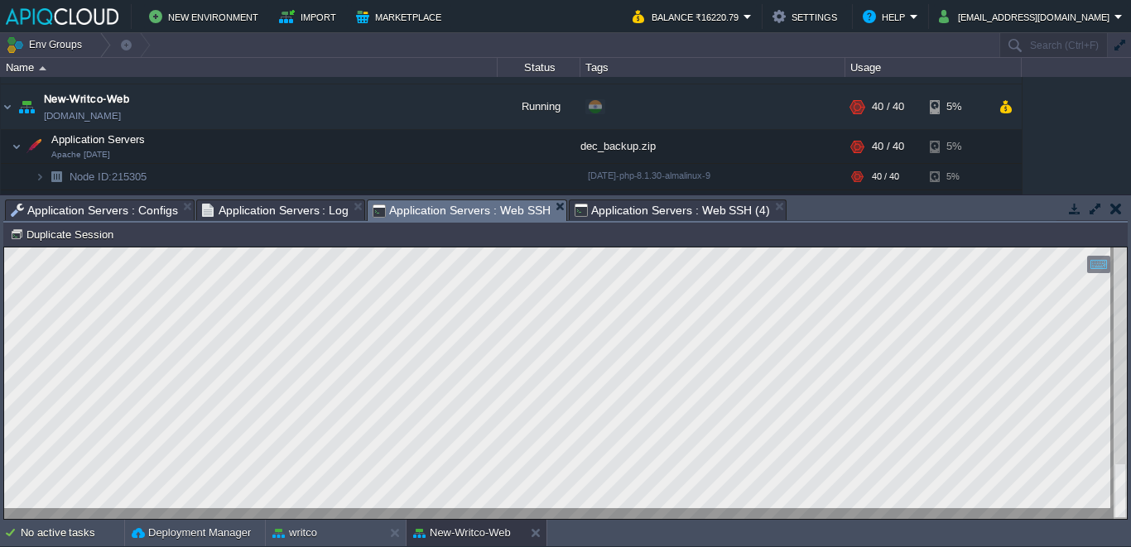
type input "#000000"
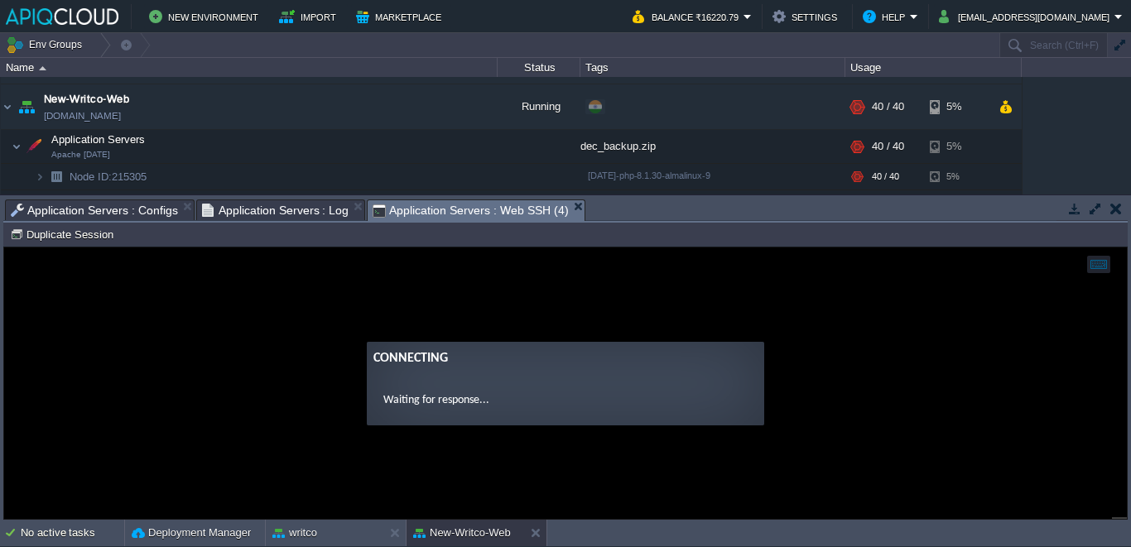
click at [448, 301] on guac-modal "Connecting Waiting for response..." at bounding box center [565, 384] width 1123 height 272
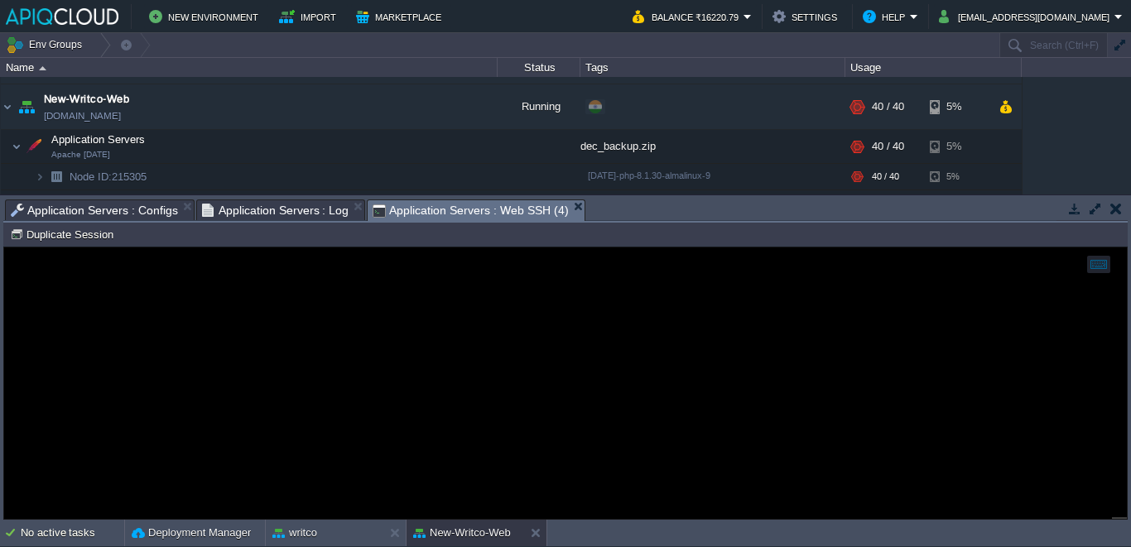
click at [299, 210] on span "Application Servers : Log" at bounding box center [275, 210] width 147 height 20
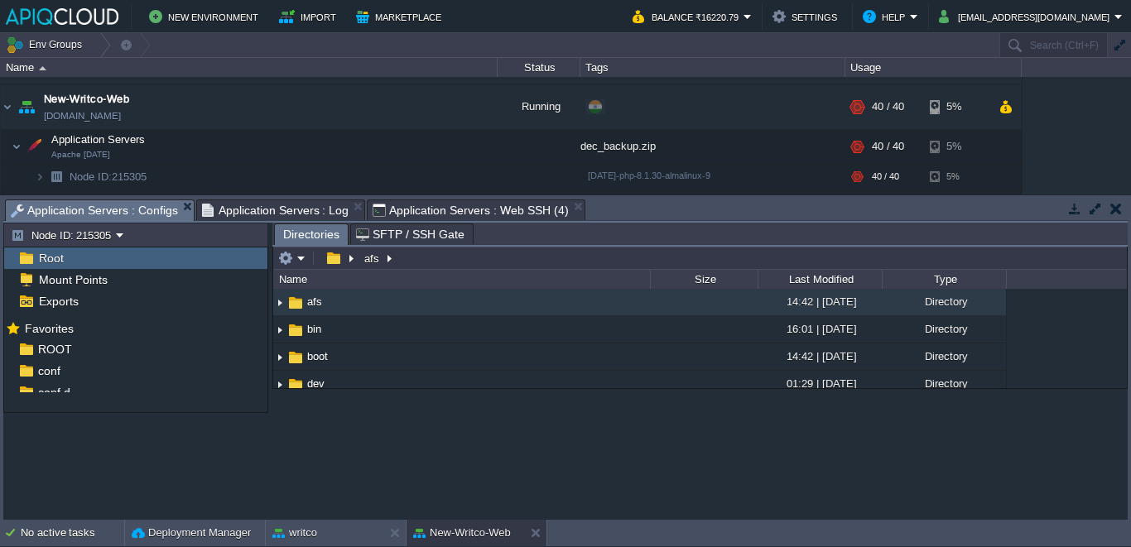
click at [132, 210] on span "Application Servers : Configs" at bounding box center [94, 210] width 167 height 21
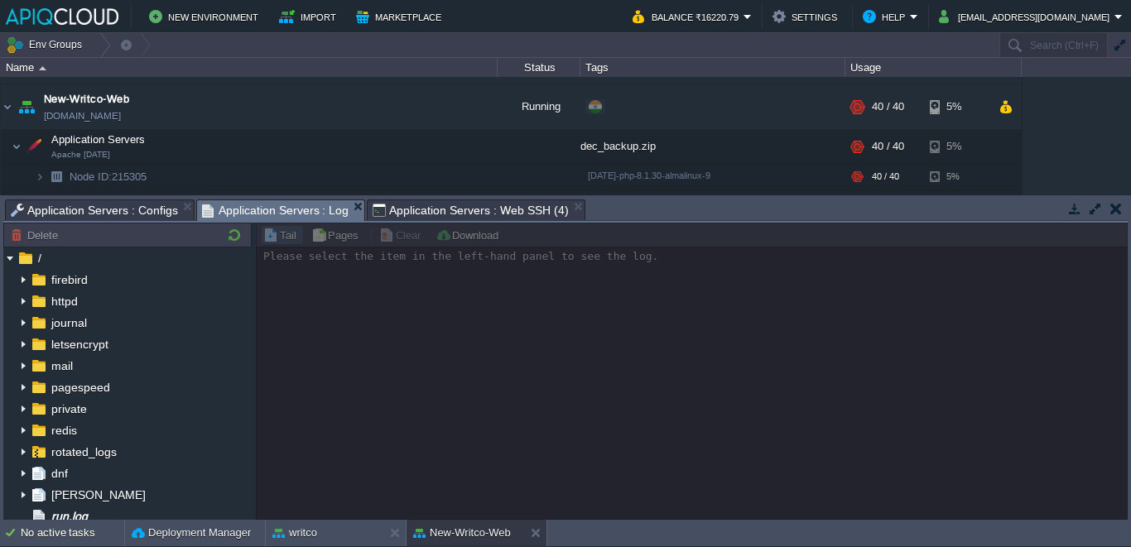
click at [235, 218] on span "Application Servers : Log" at bounding box center [275, 210] width 147 height 21
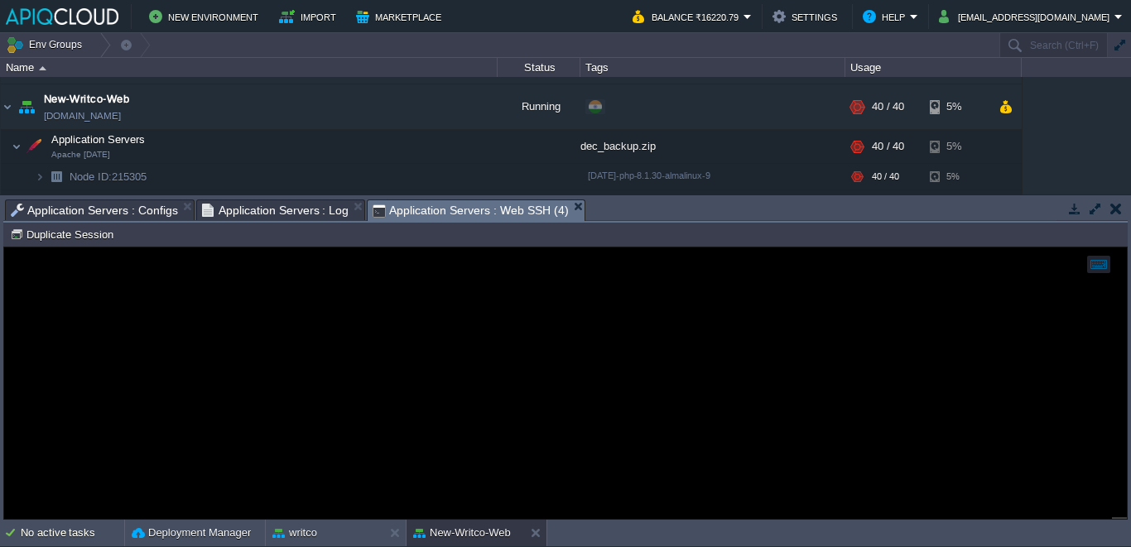
click at [387, 203] on span "Application Servers : Web SSH (4)" at bounding box center [470, 210] width 195 height 21
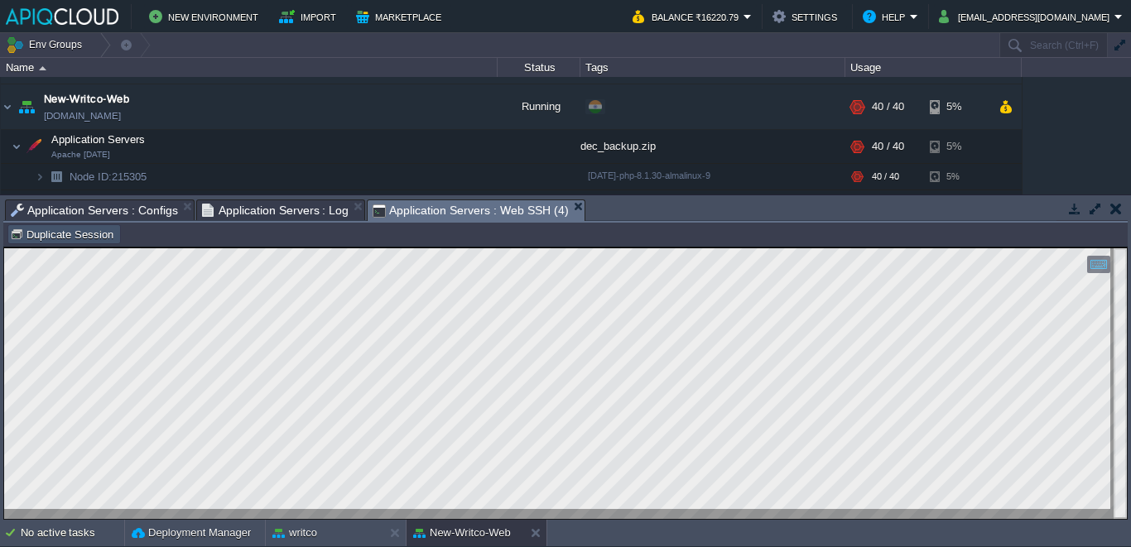
click at [88, 238] on button "Duplicate Session" at bounding box center [64, 234] width 108 height 15
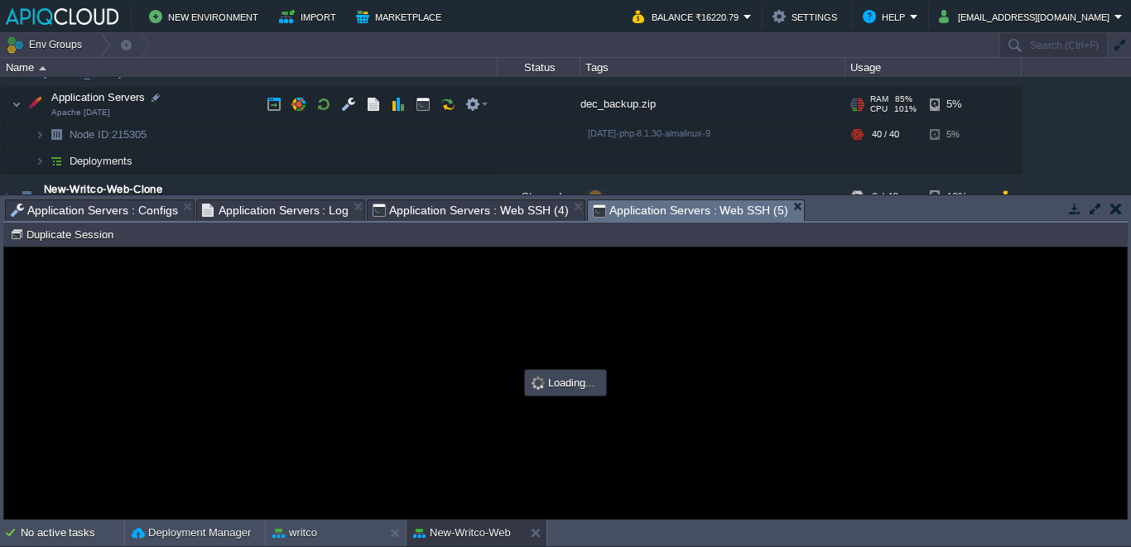
type input "#000000"
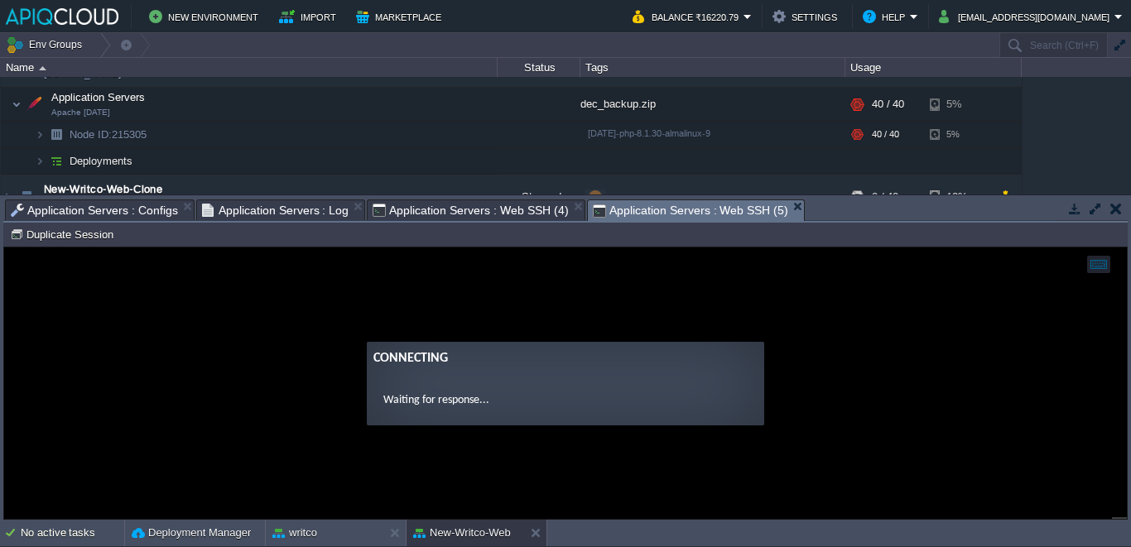
click at [421, 320] on guac-modal "Connecting Waiting for response..." at bounding box center [565, 384] width 1123 height 272
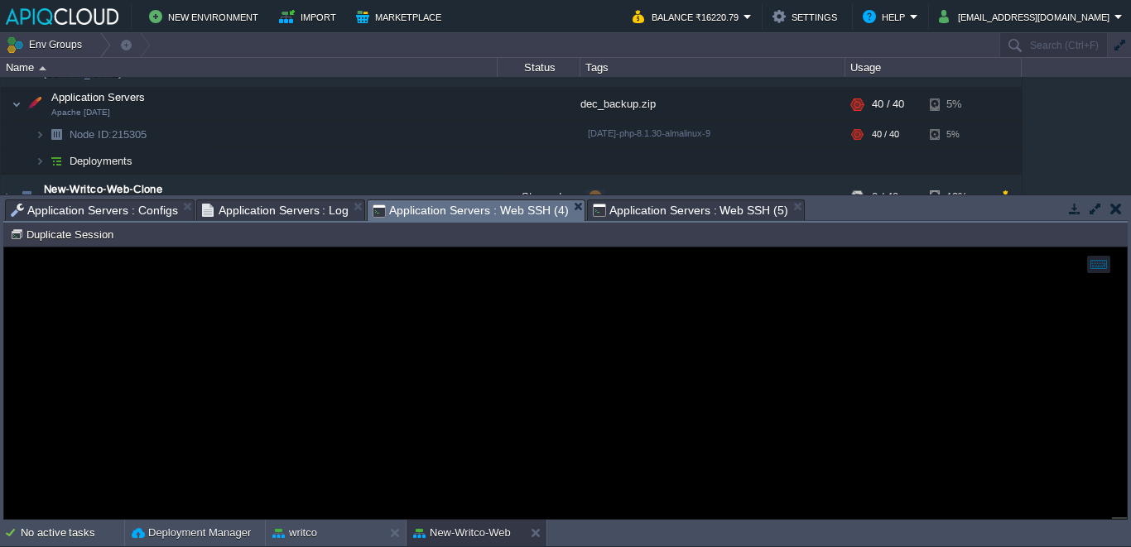
click at [474, 209] on span "Application Servers : Web SSH (4)" at bounding box center [470, 210] width 195 height 21
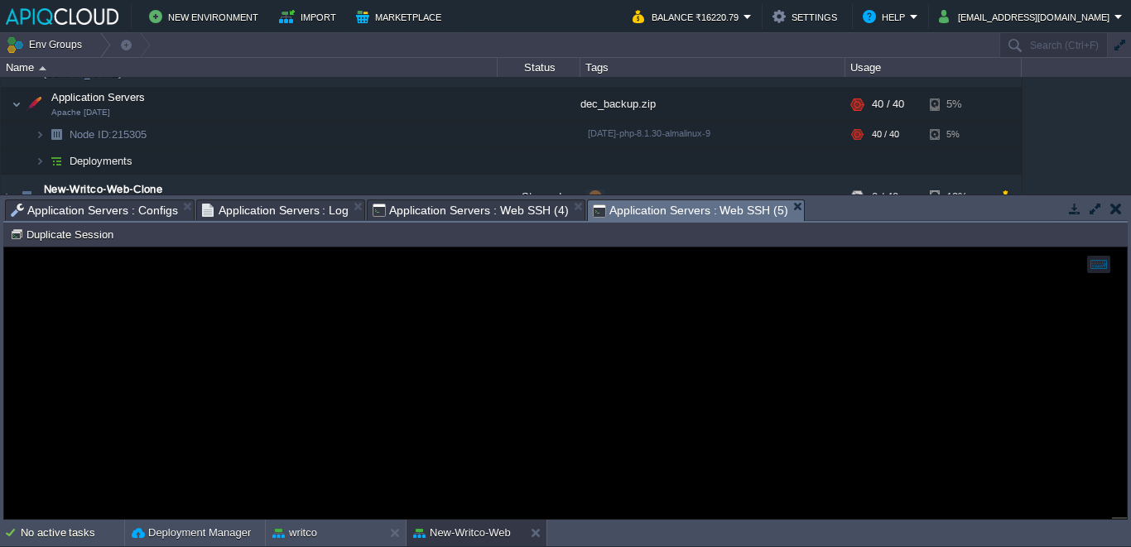
click at [604, 201] on span "Application Servers : Web SSH (5)" at bounding box center [690, 210] width 195 height 21
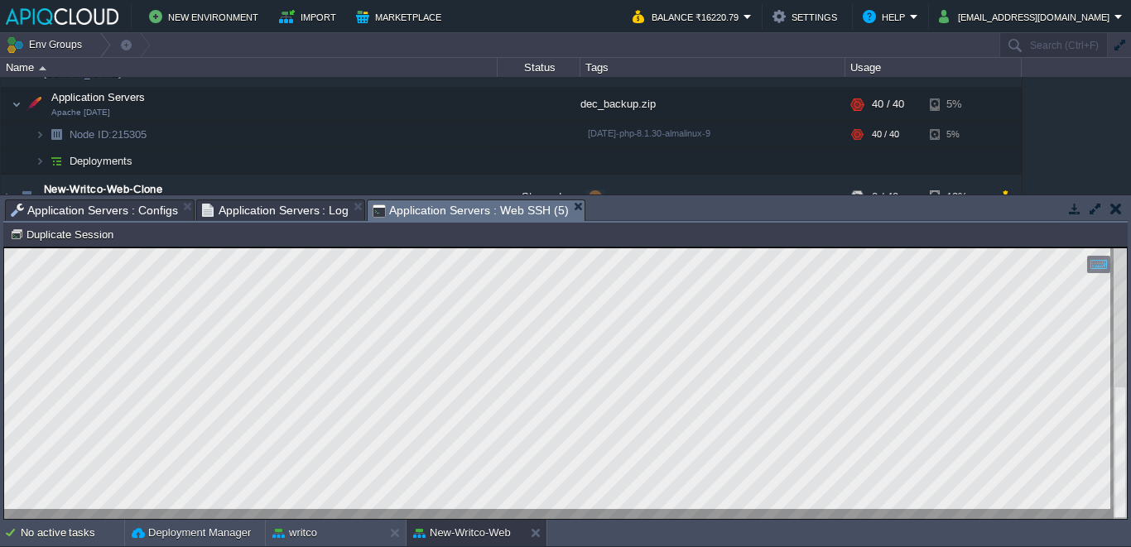
click at [1114, 509] on div at bounding box center [1119, 383] width 13 height 271
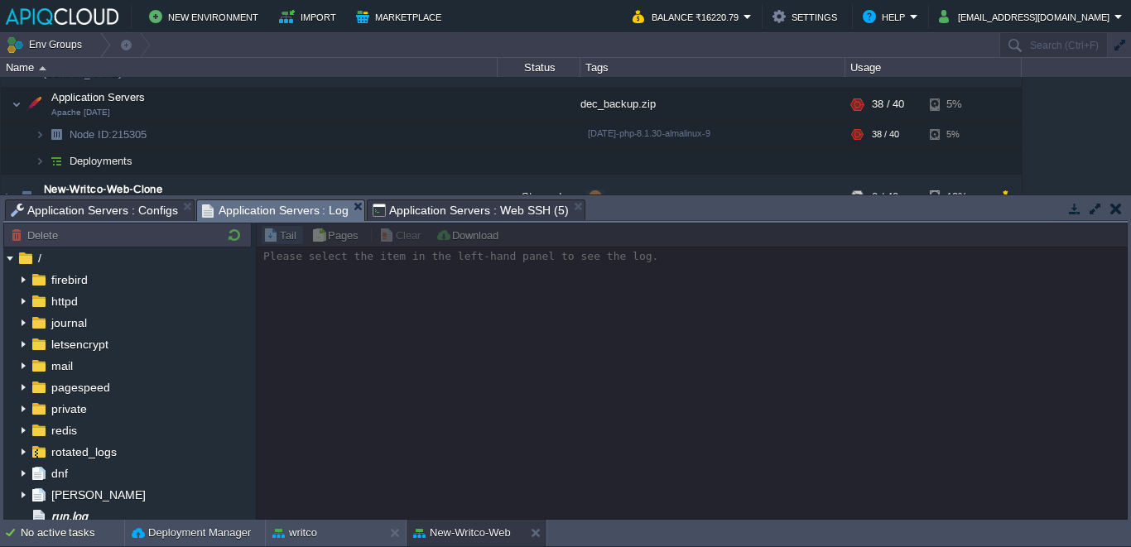
click at [294, 219] on span "Application Servers : Log" at bounding box center [275, 210] width 147 height 21
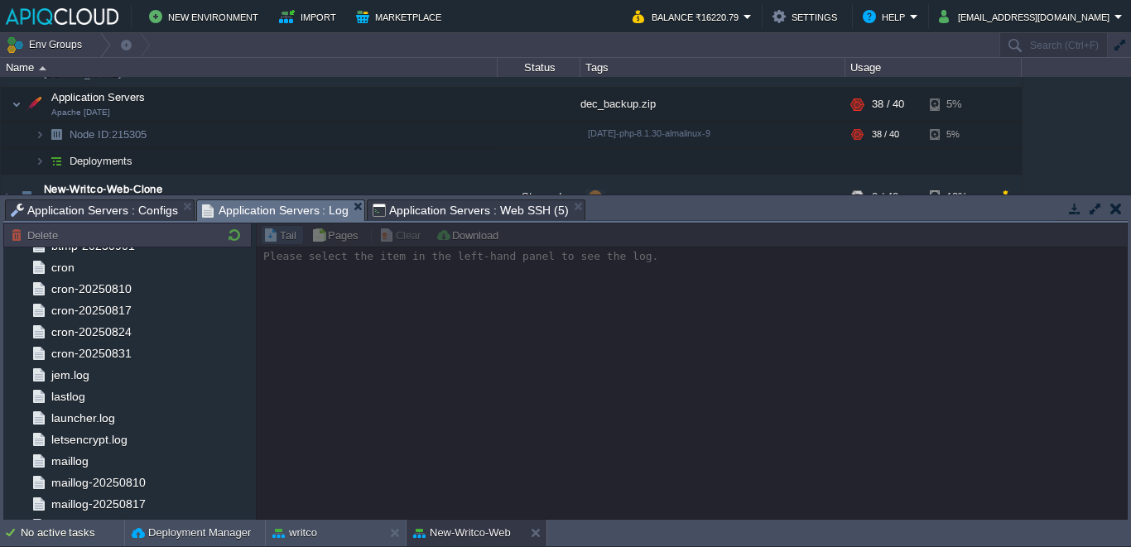
scroll to position [315, 0]
click at [428, 198] on div "Tasks Activity Log Archive Git / SVN Application Servers : Web SSH Application …" at bounding box center [565, 357] width 1131 height 325
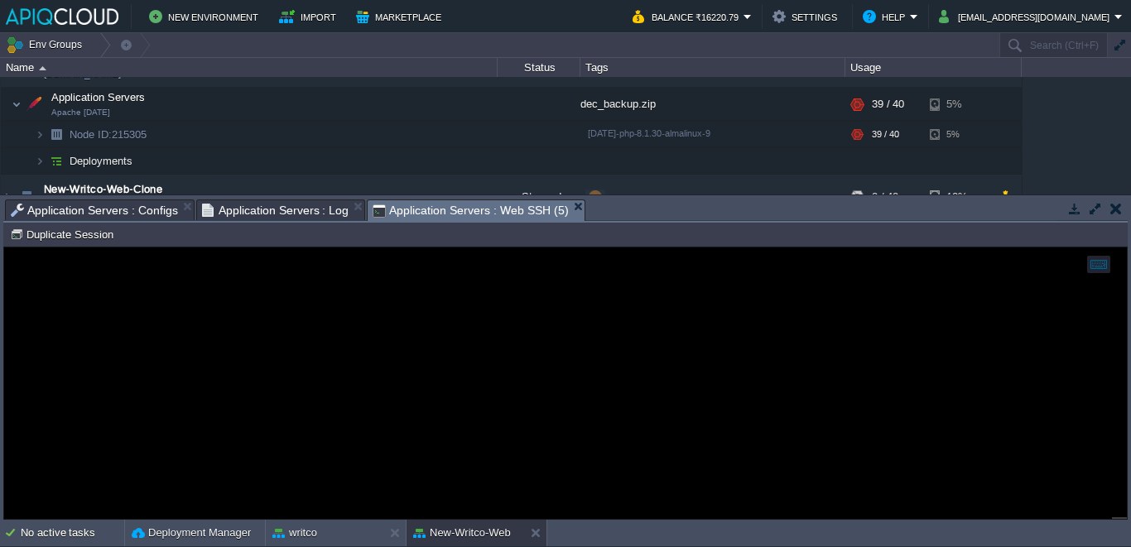
click at [413, 213] on span "Application Servers : Web SSH (5)" at bounding box center [470, 210] width 195 height 21
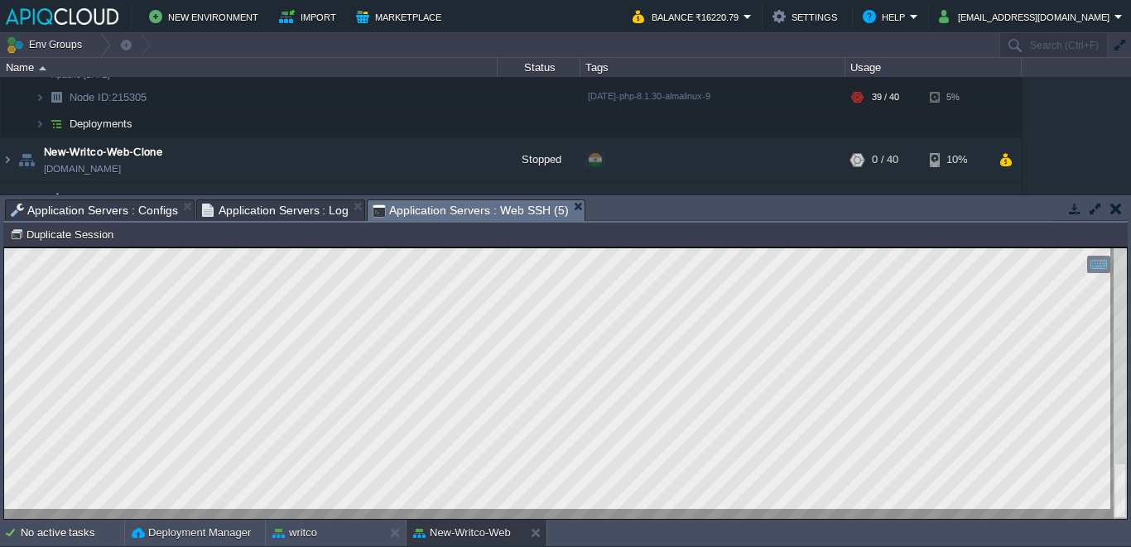
scroll to position [55, 0]
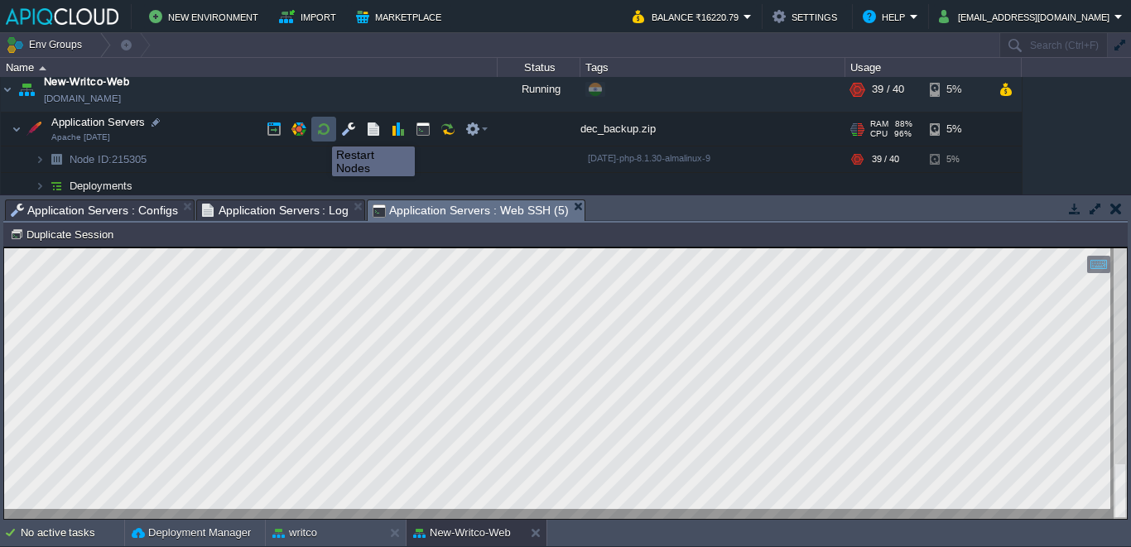
click at [320, 132] on button "button" at bounding box center [323, 129] width 15 height 15
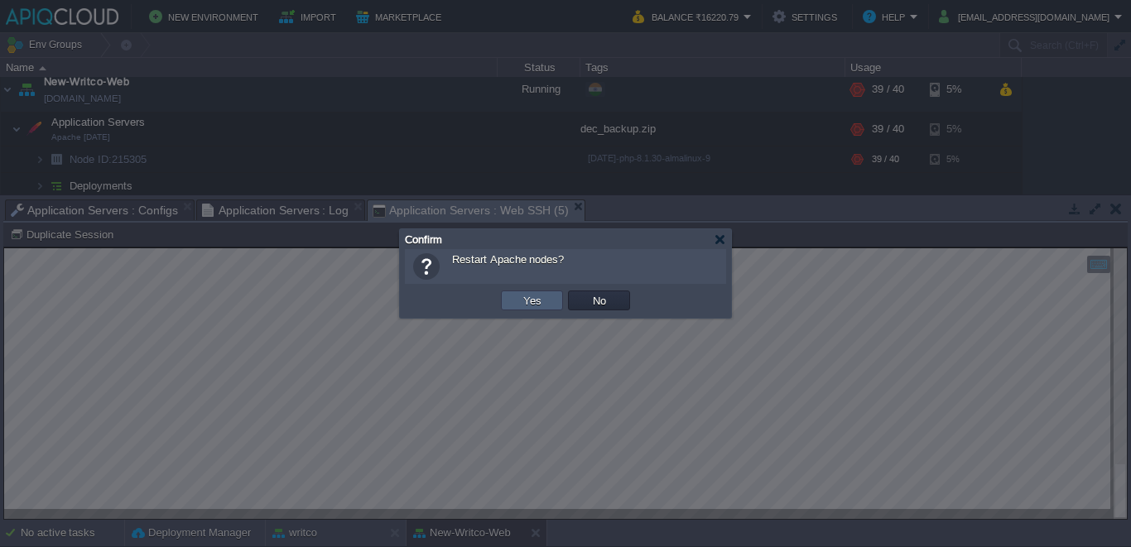
click at [516, 303] on td "Yes" at bounding box center [532, 301] width 62 height 20
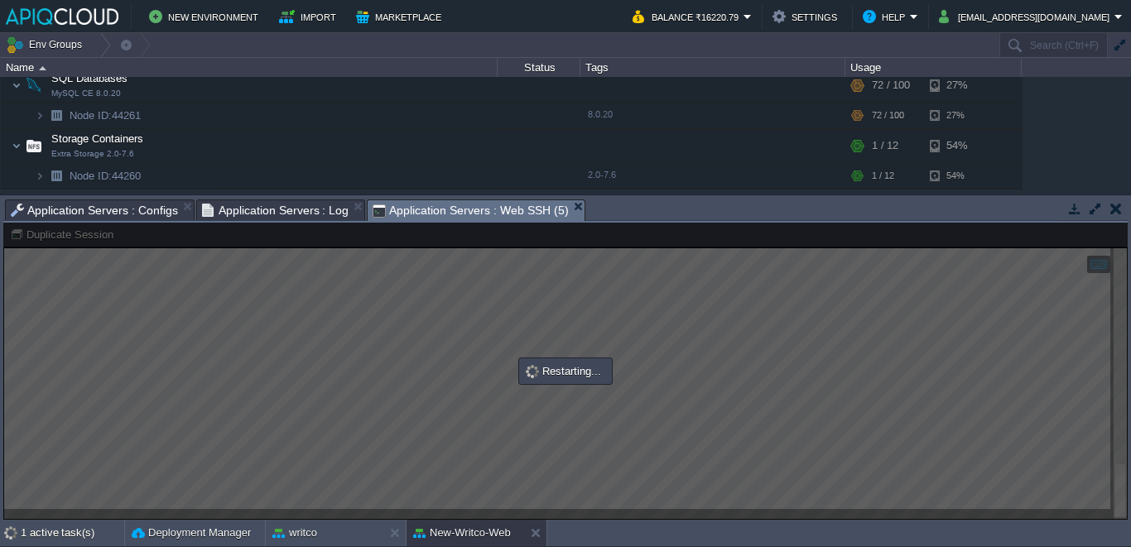
scroll to position [0, 0]
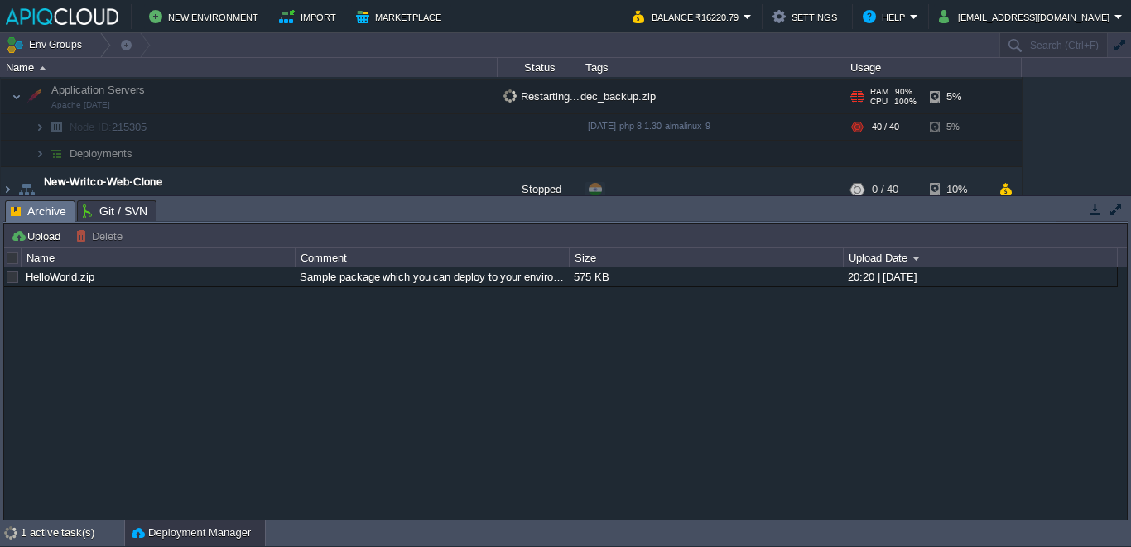
scroll to position [73, 0]
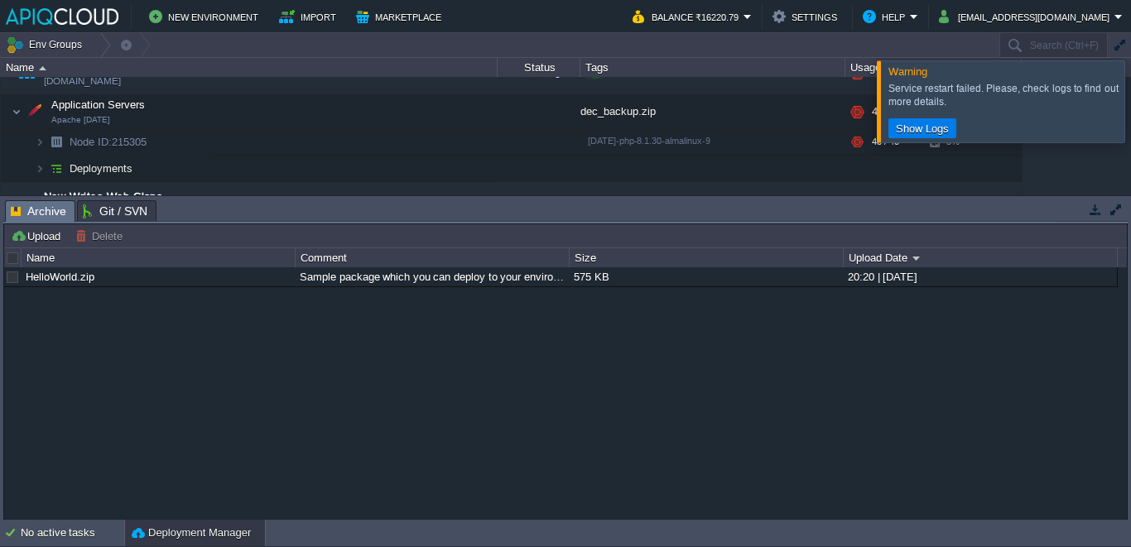
click at [1130, 94] on div at bounding box center [1151, 100] width 0 height 81
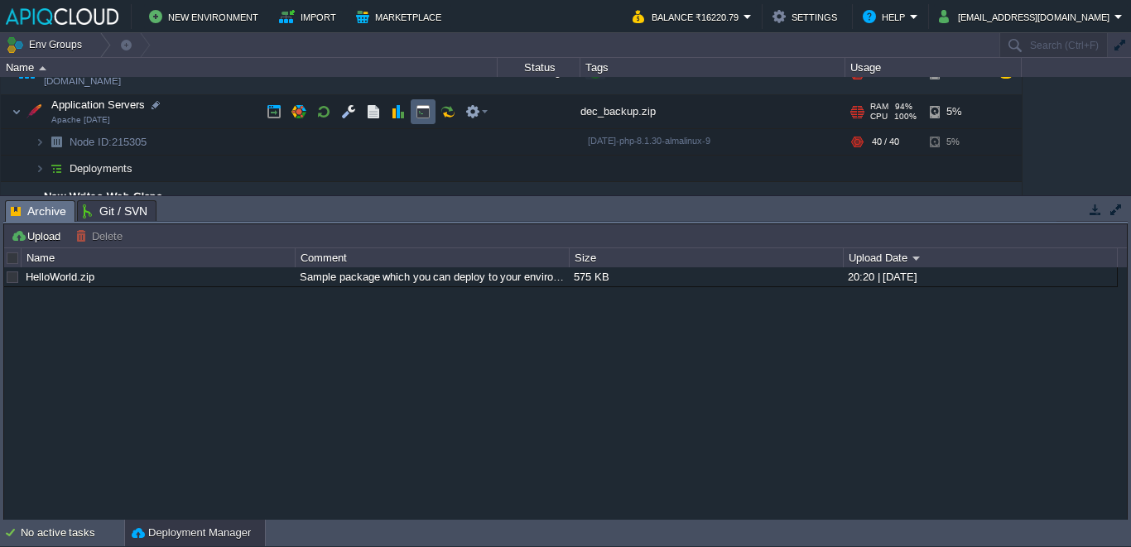
click at [417, 101] on td at bounding box center [423, 111] width 25 height 25
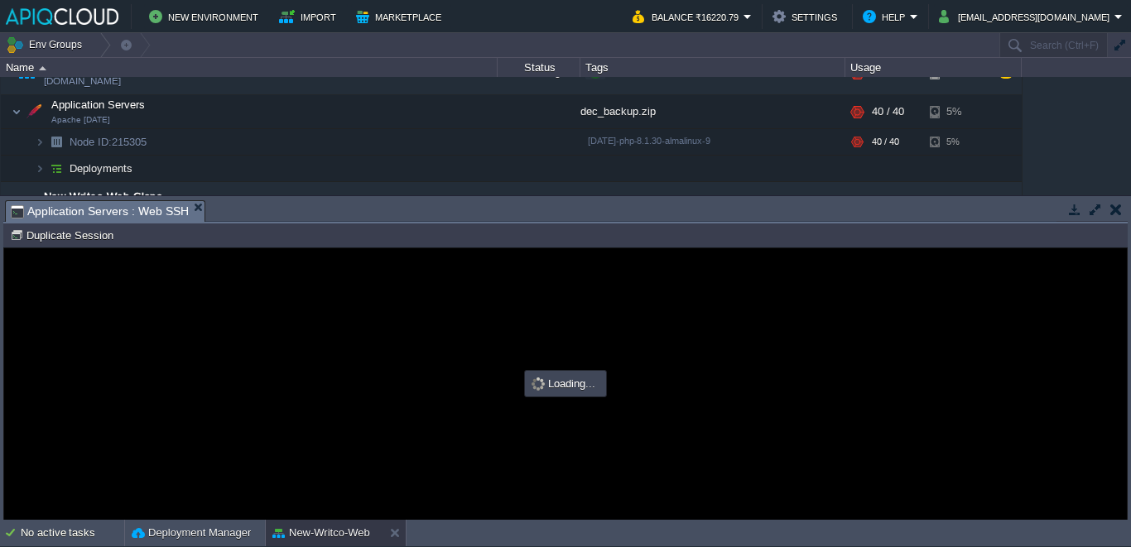
scroll to position [0, 0]
type input "#000000"
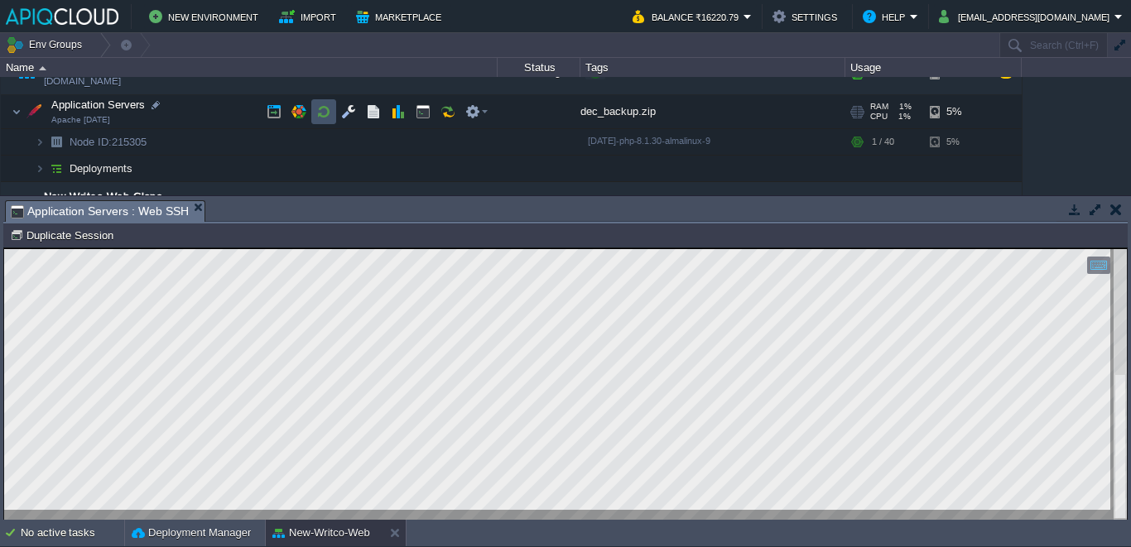
click at [329, 116] on button "button" at bounding box center [323, 111] width 15 height 15
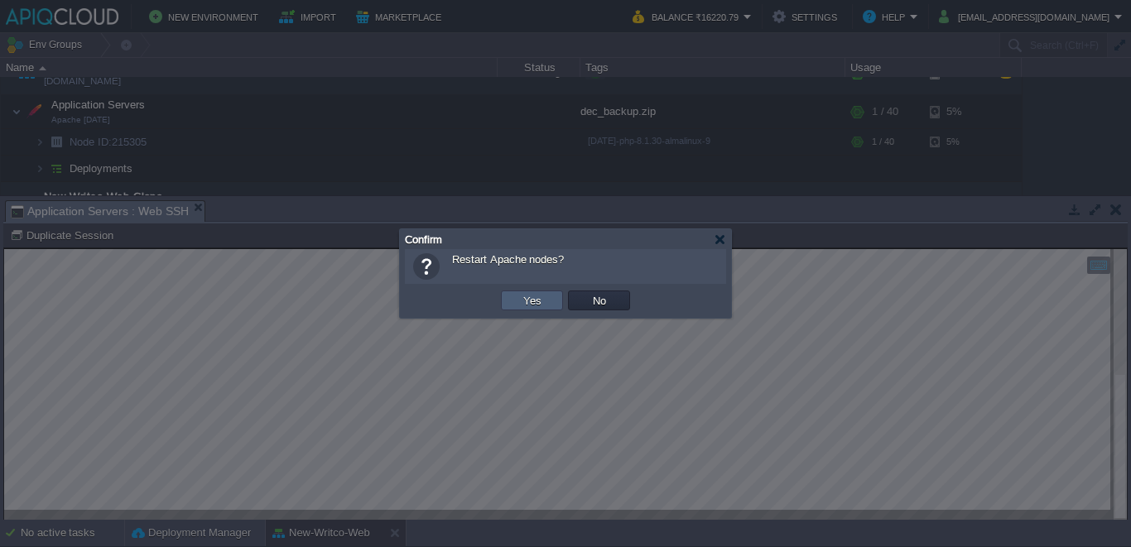
click at [537, 293] on button "Yes" at bounding box center [532, 300] width 28 height 15
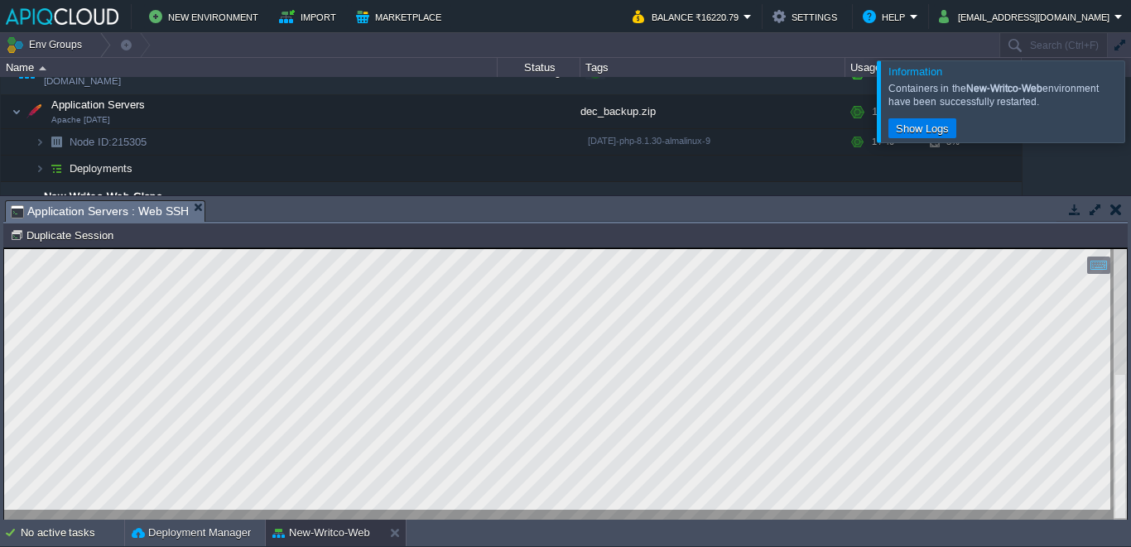
click at [1130, 104] on div at bounding box center [1151, 100] width 0 height 81
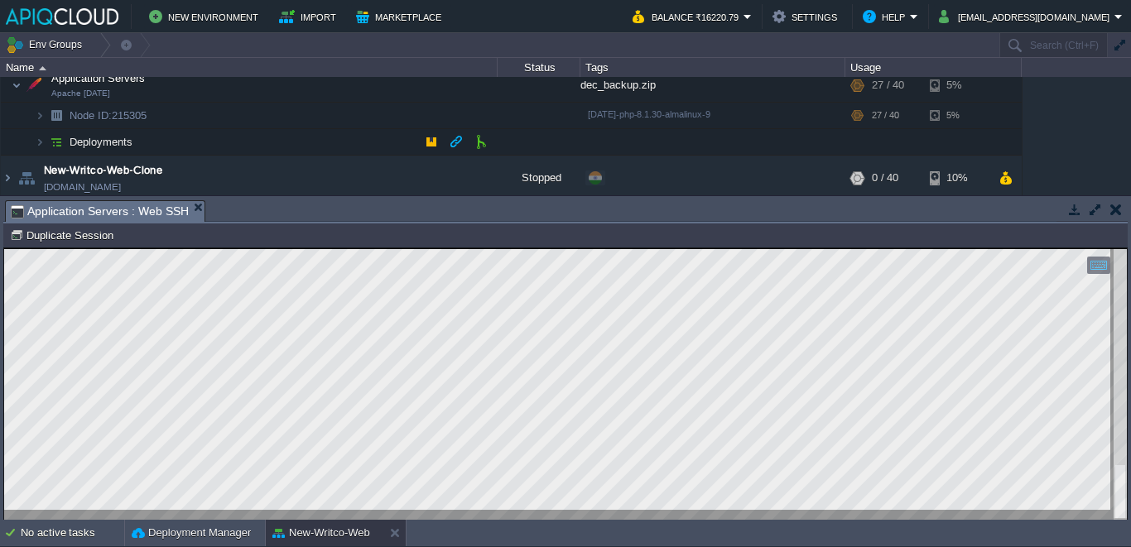
scroll to position [36, 0]
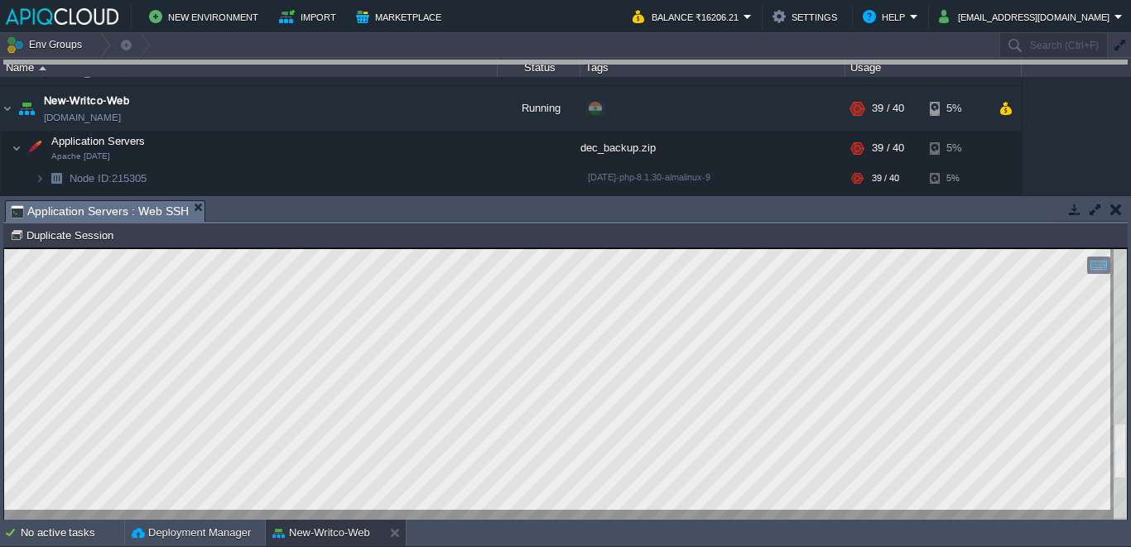
drag, startPoint x: 398, startPoint y: 209, endPoint x: 439, endPoint y: 18, distance: 195.5
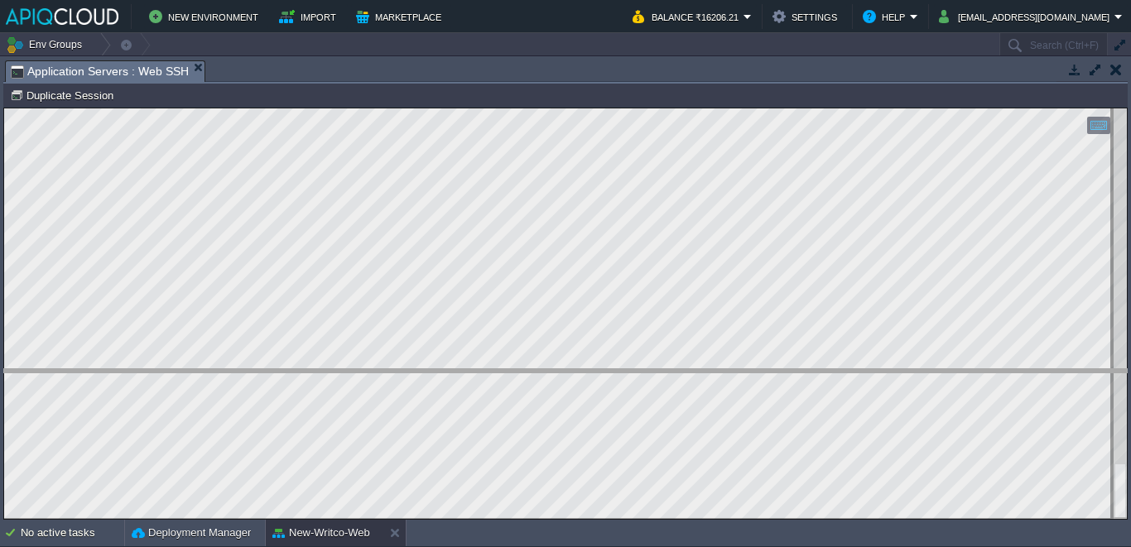
drag, startPoint x: 586, startPoint y: 61, endPoint x: 584, endPoint y: 372, distance: 310.5
click at [584, 372] on body "New Environment Import Marketplace Bonus ₹0.00 Upgrade Account Balance ₹16206.2…" at bounding box center [565, 273] width 1131 height 547
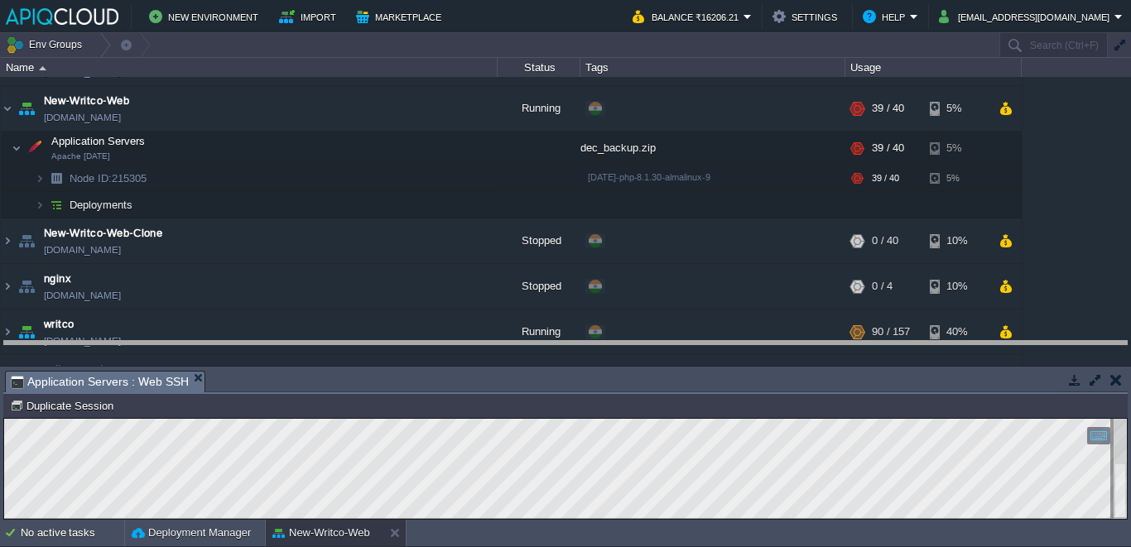
drag, startPoint x: 534, startPoint y: 391, endPoint x: 563, endPoint y: 315, distance: 81.5
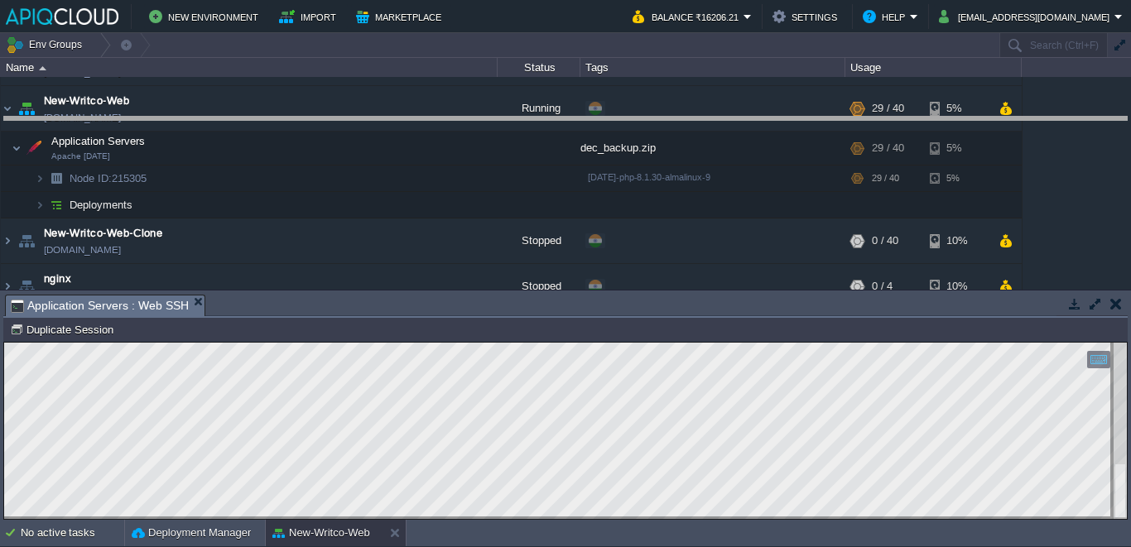
drag, startPoint x: 541, startPoint y: 310, endPoint x: 570, endPoint y: 123, distance: 189.3
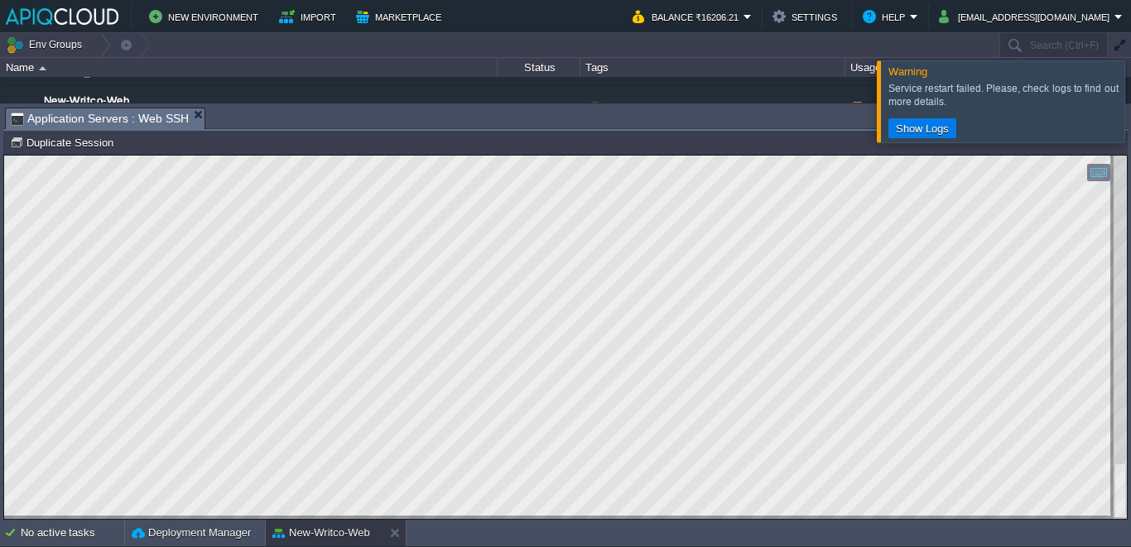
scroll to position [81, 0]
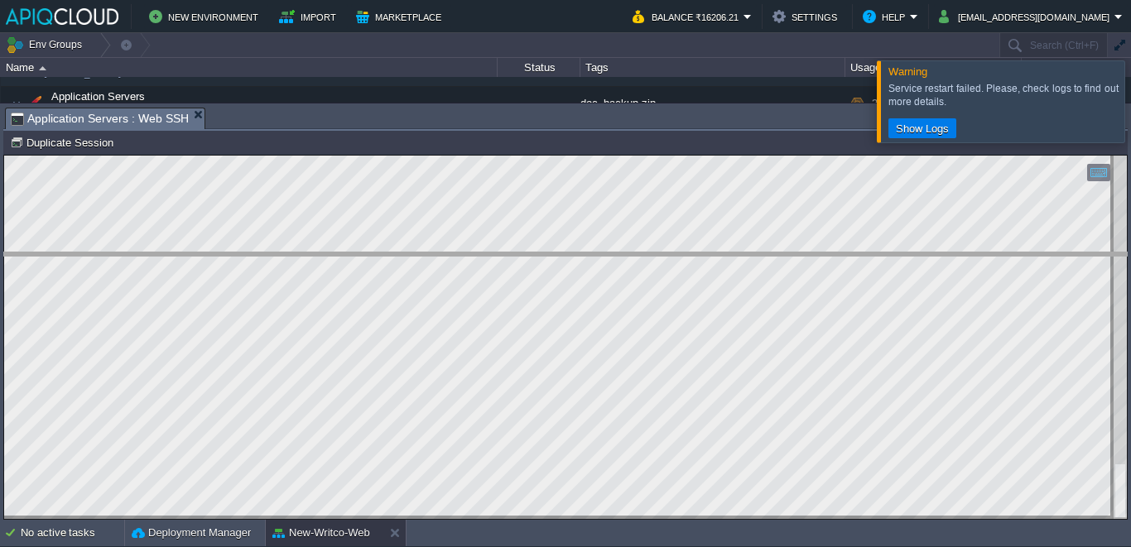
drag, startPoint x: 723, startPoint y: 113, endPoint x: 692, endPoint y: 301, distance: 190.4
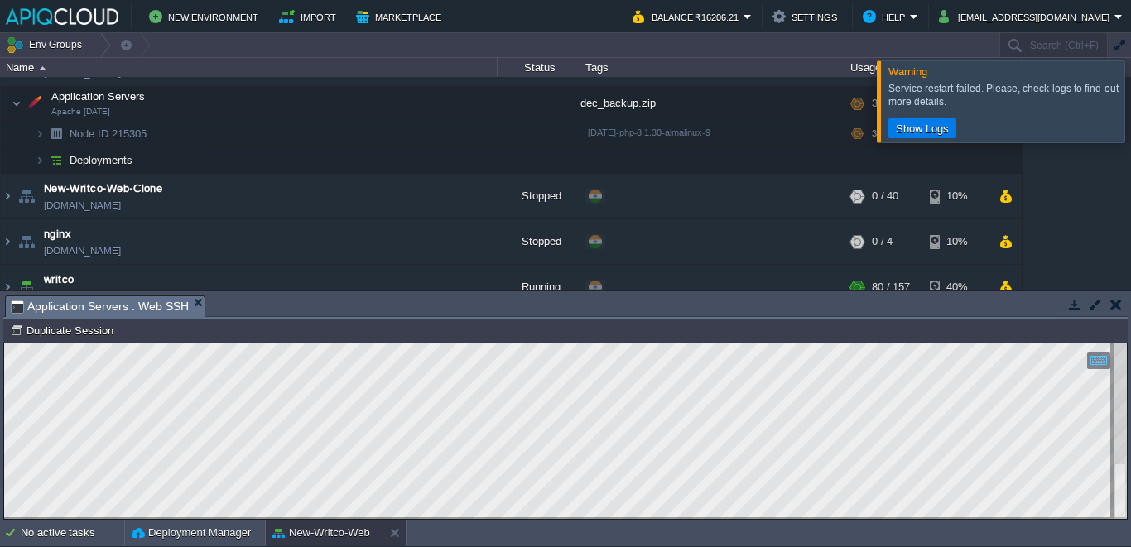
click at [1130, 96] on div at bounding box center [1151, 100] width 0 height 81
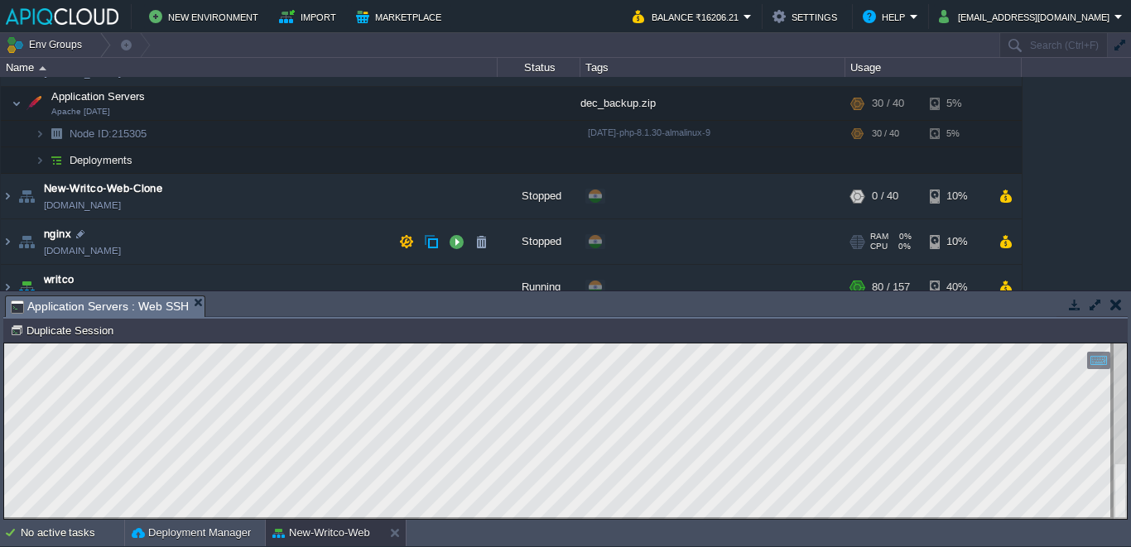
scroll to position [0, 0]
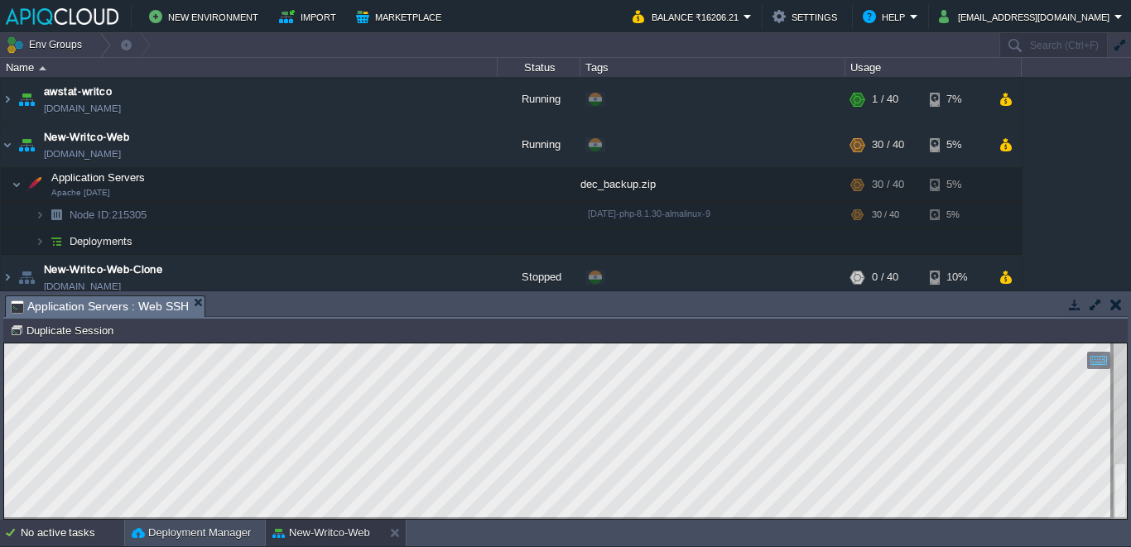
click at [60, 529] on div "No active tasks" at bounding box center [72, 533] width 103 height 26
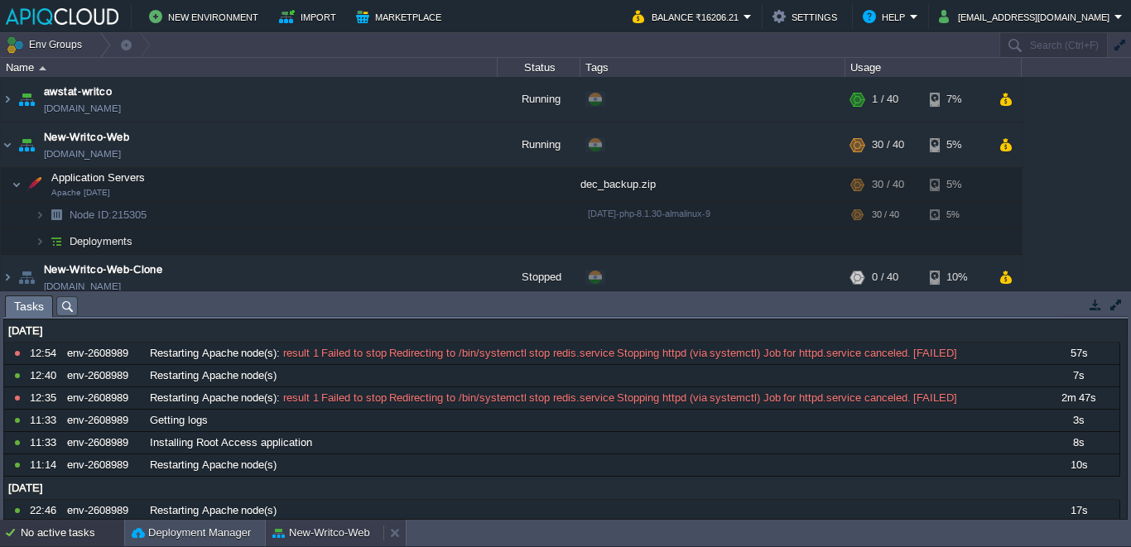
click at [307, 526] on button "New-Writco-Web" at bounding box center [321, 533] width 98 height 17
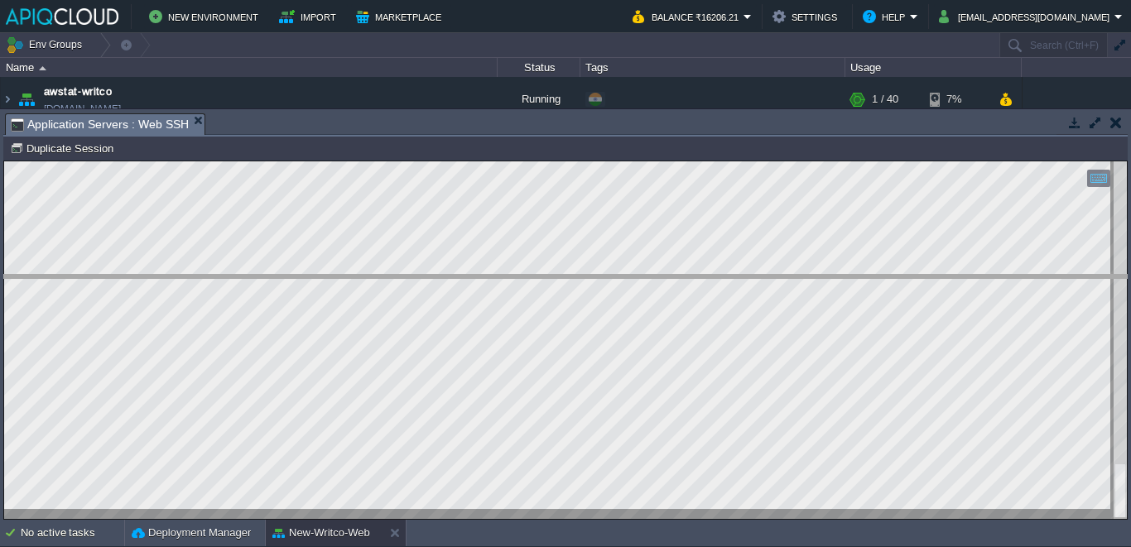
drag, startPoint x: 739, startPoint y: 134, endPoint x: 726, endPoint y: 320, distance: 186.7
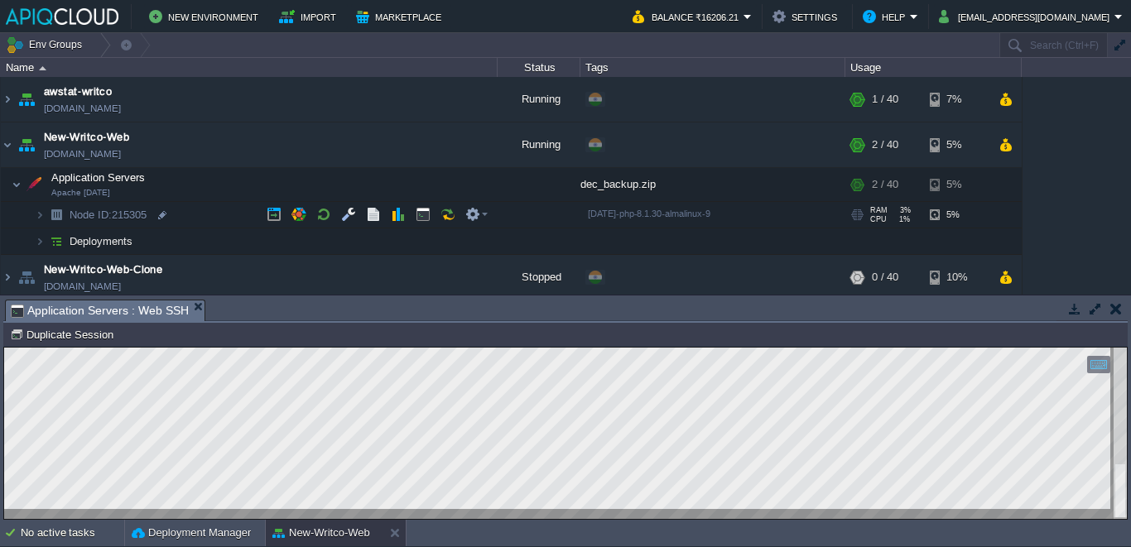
scroll to position [110, 0]
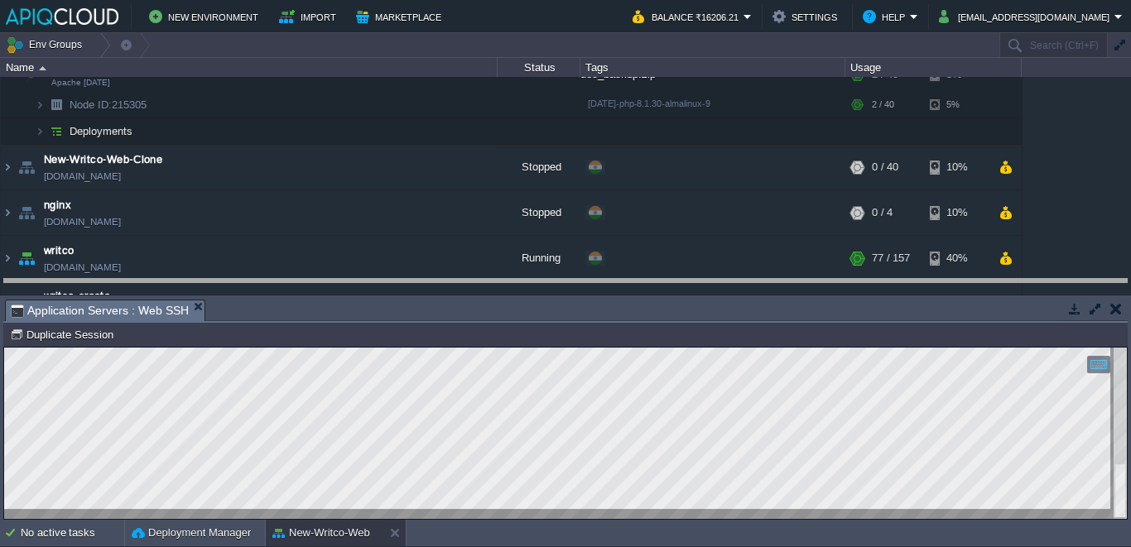
drag, startPoint x: 750, startPoint y: 317, endPoint x: 780, endPoint y: 236, distance: 86.4
